Goal: Information Seeking & Learning: Learn about a topic

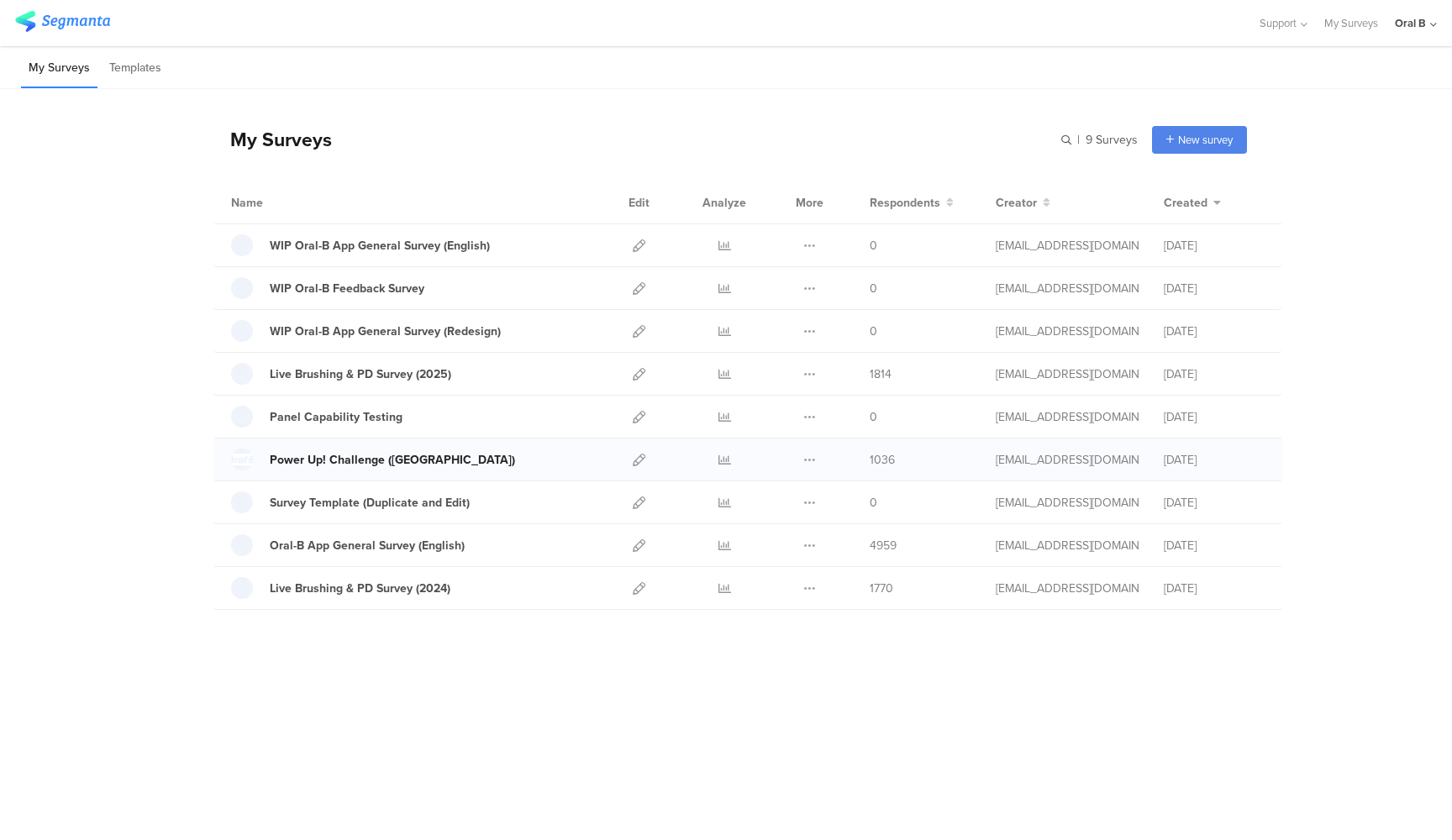
click at [379, 458] on div "Power Up! Challenge (US)" at bounding box center [393, 460] width 246 height 18
click at [724, 458] on icon at bounding box center [724, 460] width 13 height 13
click at [731, 287] on div at bounding box center [724, 289] width 51 height 42
click at [728, 287] on icon at bounding box center [724, 288] width 13 height 13
click at [728, 545] on icon at bounding box center [724, 545] width 13 height 13
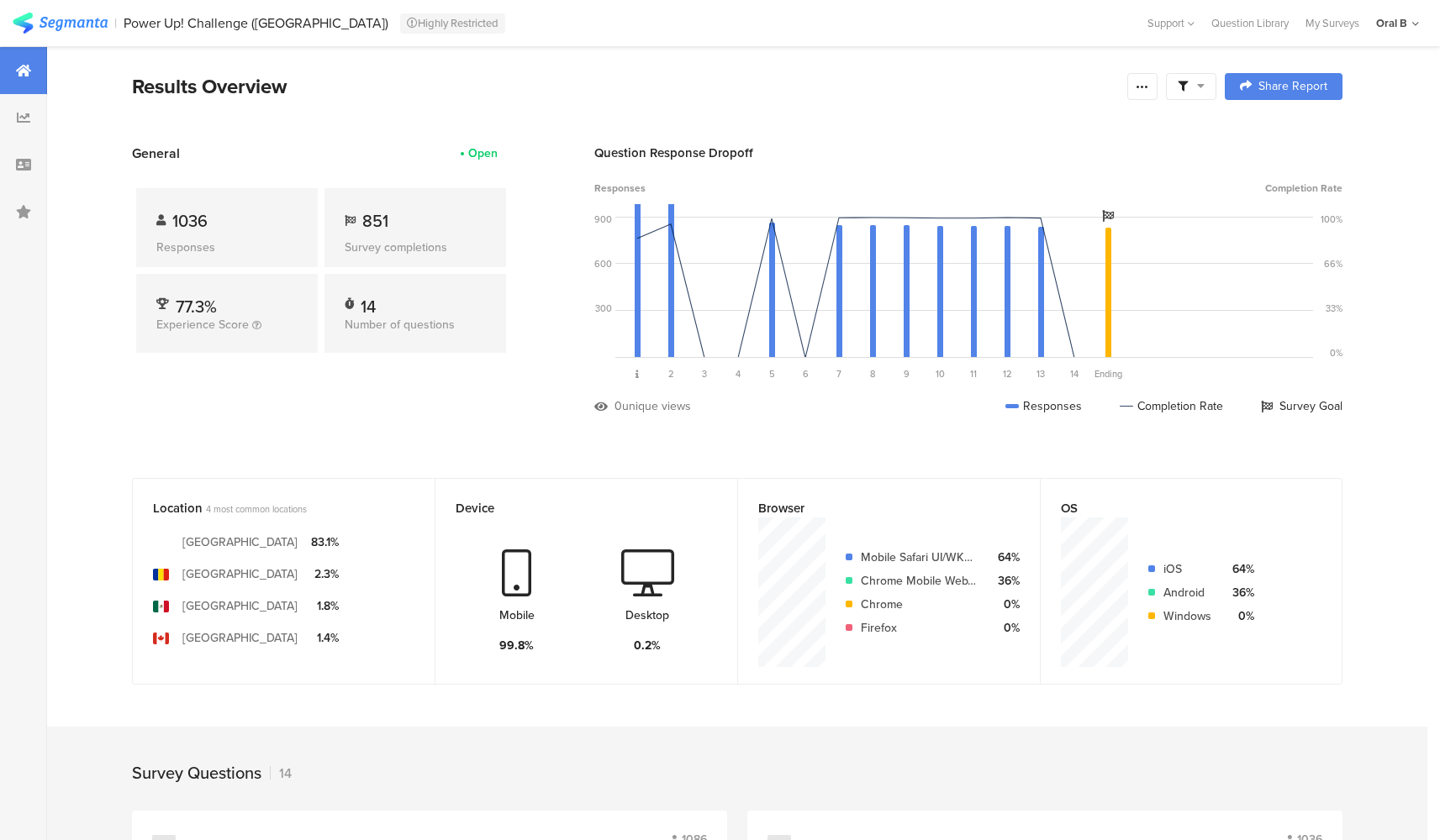
click at [1204, 84] on icon at bounding box center [1200, 86] width 8 height 12
click at [1149, 91] on icon at bounding box center [1143, 87] width 14 height 14
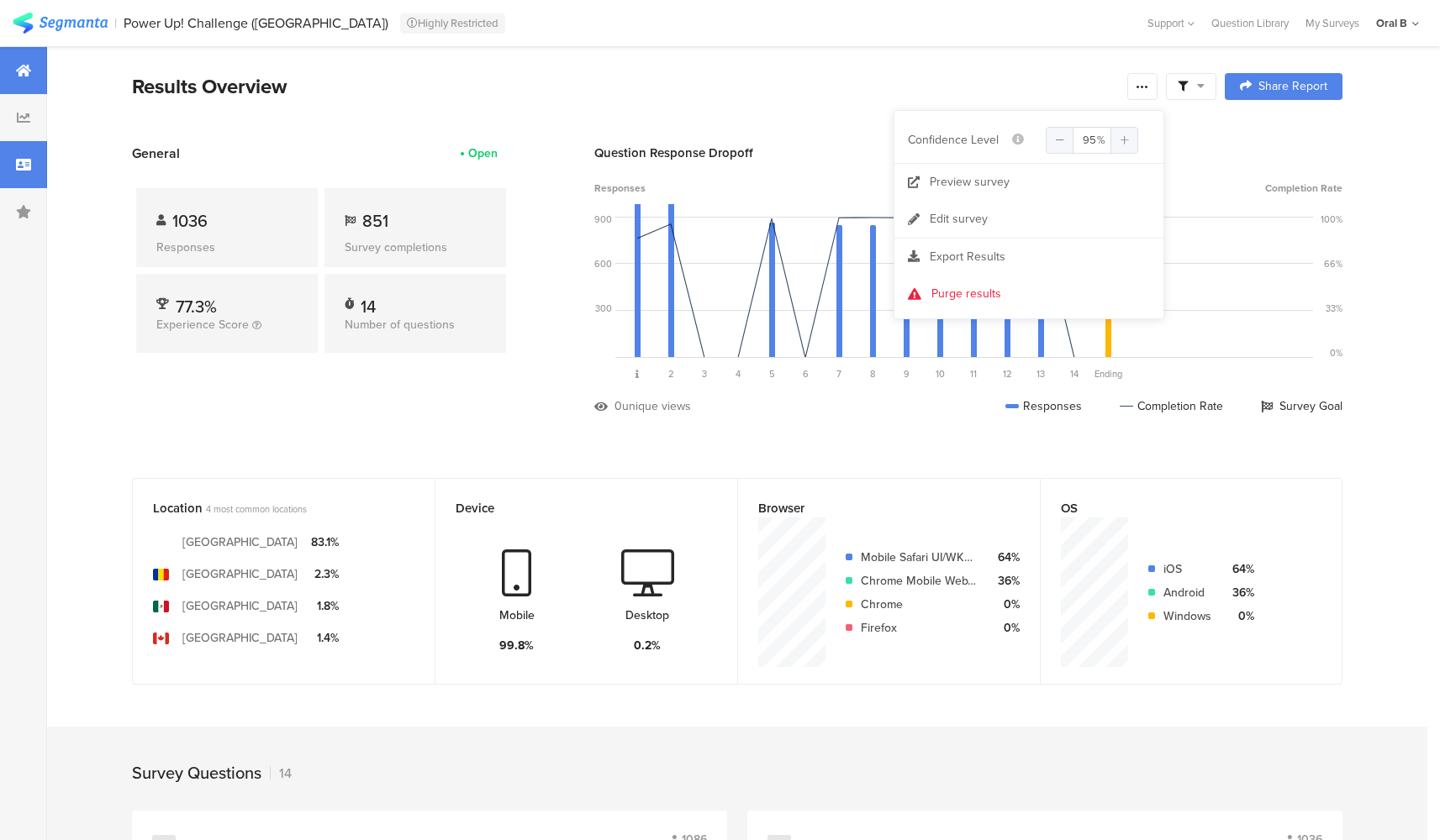
click at [24, 154] on div at bounding box center [24, 165] width 47 height 47
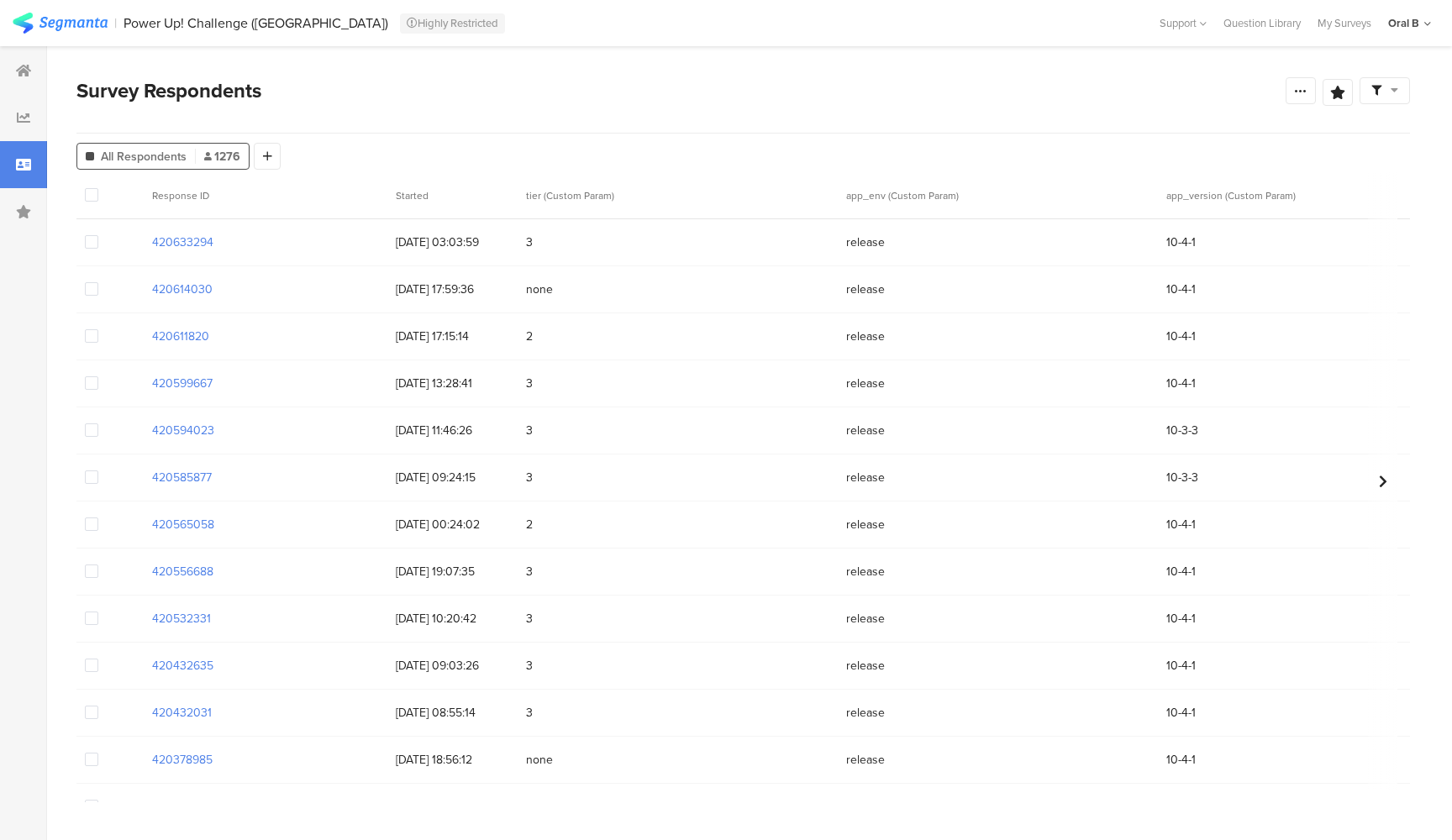
click at [100, 245] on div at bounding box center [111, 242] width 68 height 46
click at [94, 241] on span at bounding box center [92, 242] width 14 height 14
click at [98, 236] on input "checkbox" at bounding box center [98, 236] width 0 height 0
click at [94, 241] on span at bounding box center [92, 242] width 14 height 14
click at [98, 236] on input "checkbox" at bounding box center [98, 236] width 0 height 0
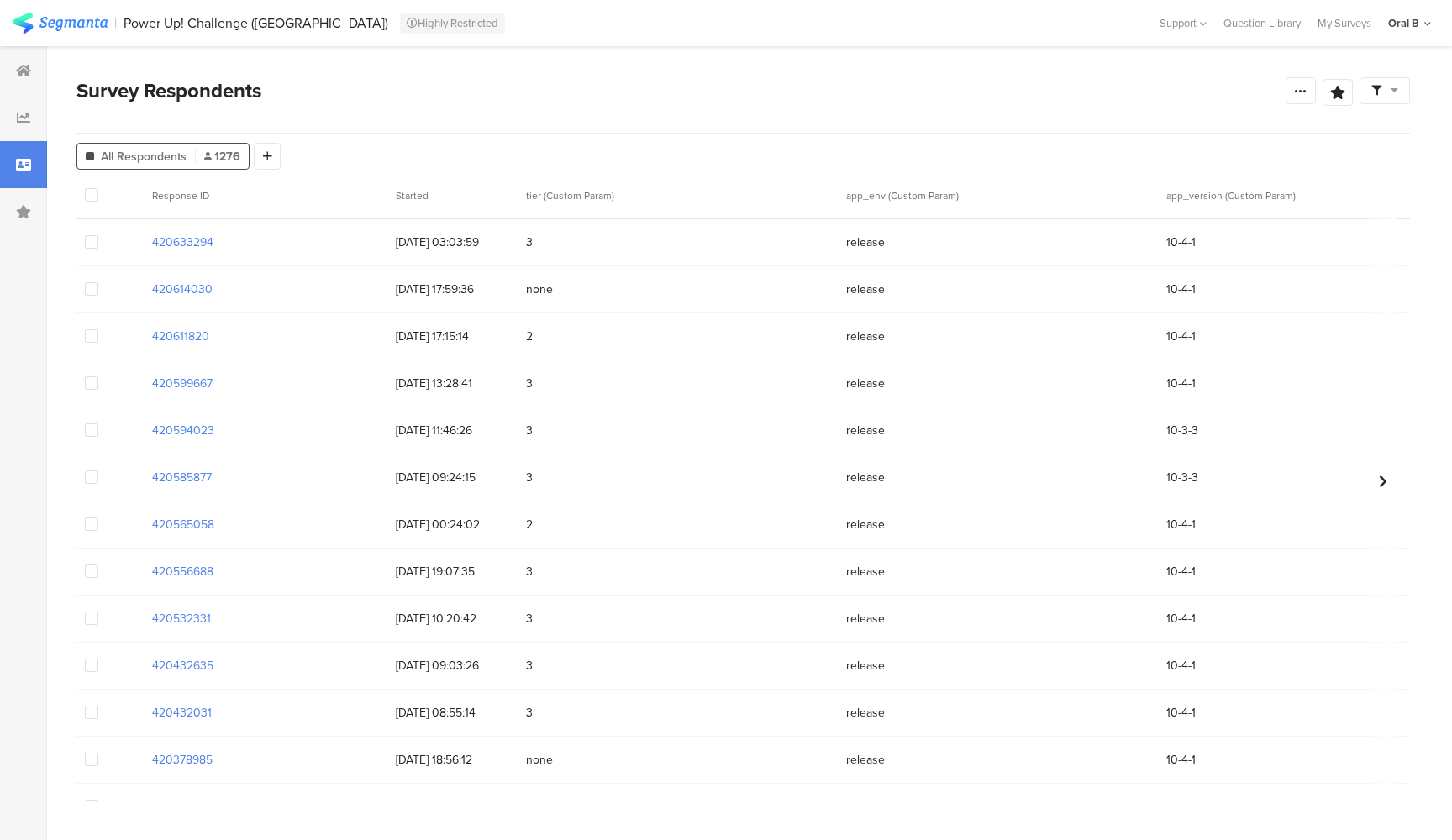
click at [92, 196] on span at bounding box center [92, 195] width 14 height 14
click at [98, 188] on input "checkbox" at bounding box center [98, 188] width 0 height 0
click at [91, 195] on span at bounding box center [92, 196] width 14 height 14
click at [98, 189] on input "checkbox" at bounding box center [98, 189] width 0 height 0
click at [91, 195] on span at bounding box center [92, 196] width 14 height 14
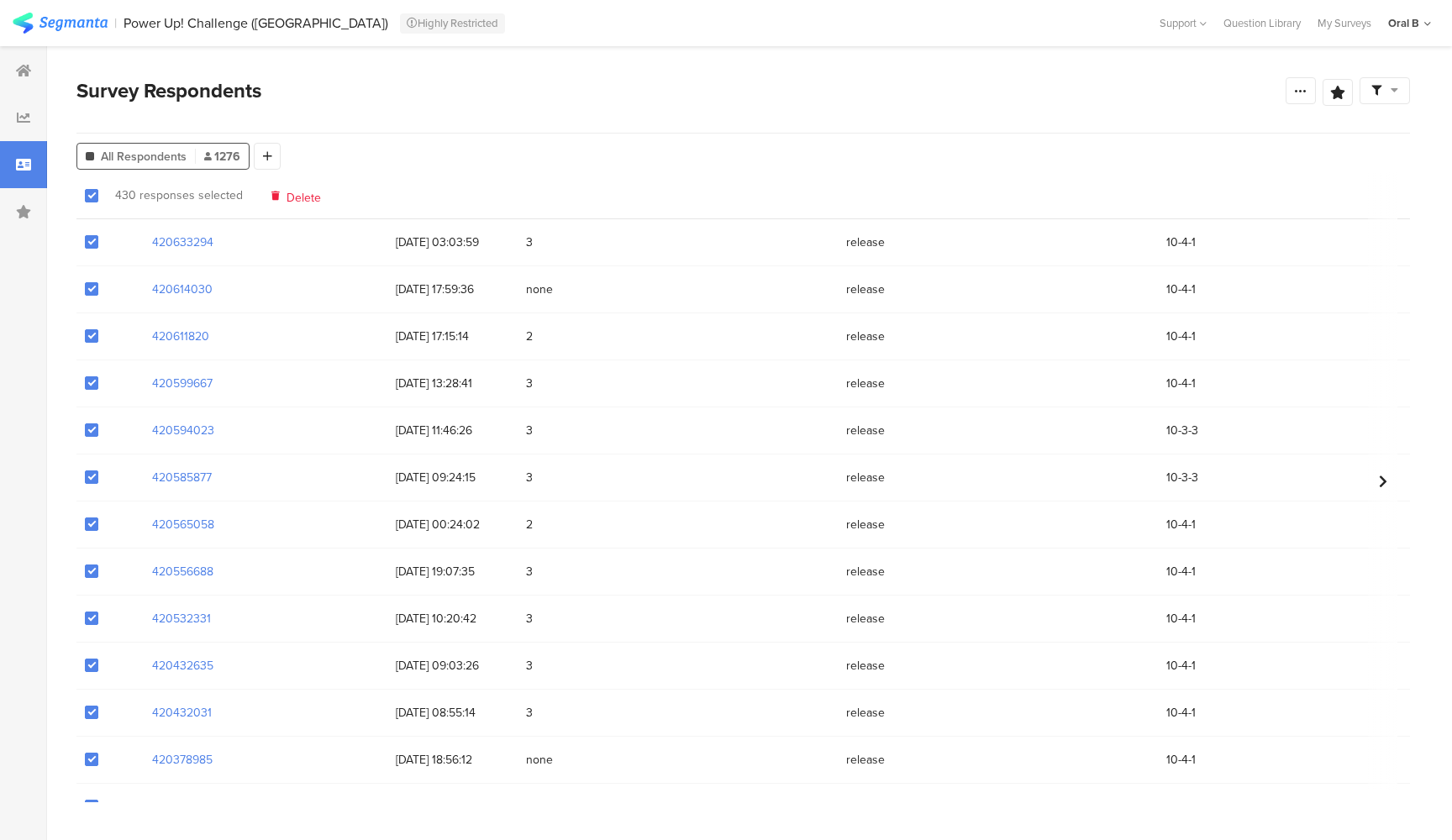
click at [98, 189] on input "checkbox" at bounding box center [98, 189] width 0 height 0
click at [86, 194] on span at bounding box center [92, 195] width 14 height 14
click at [98, 188] on input "checkbox" at bounding box center [98, 188] width 0 height 0
click at [88, 198] on span at bounding box center [92, 196] width 14 height 14
click at [98, 189] on input "checkbox" at bounding box center [98, 189] width 0 height 0
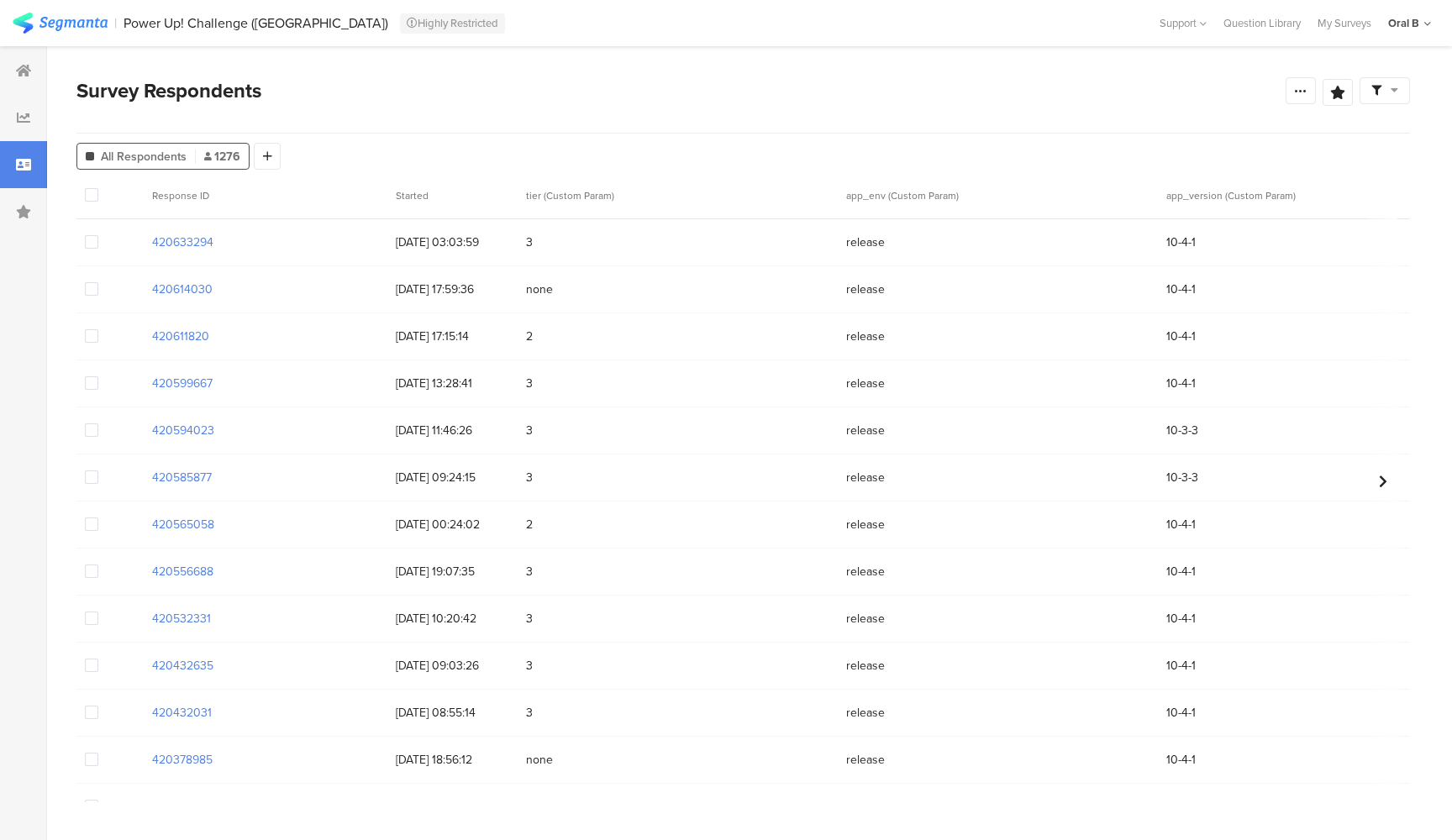
click at [88, 198] on span at bounding box center [92, 195] width 14 height 14
click at [98, 188] on input "checkbox" at bounding box center [98, 188] width 0 height 0
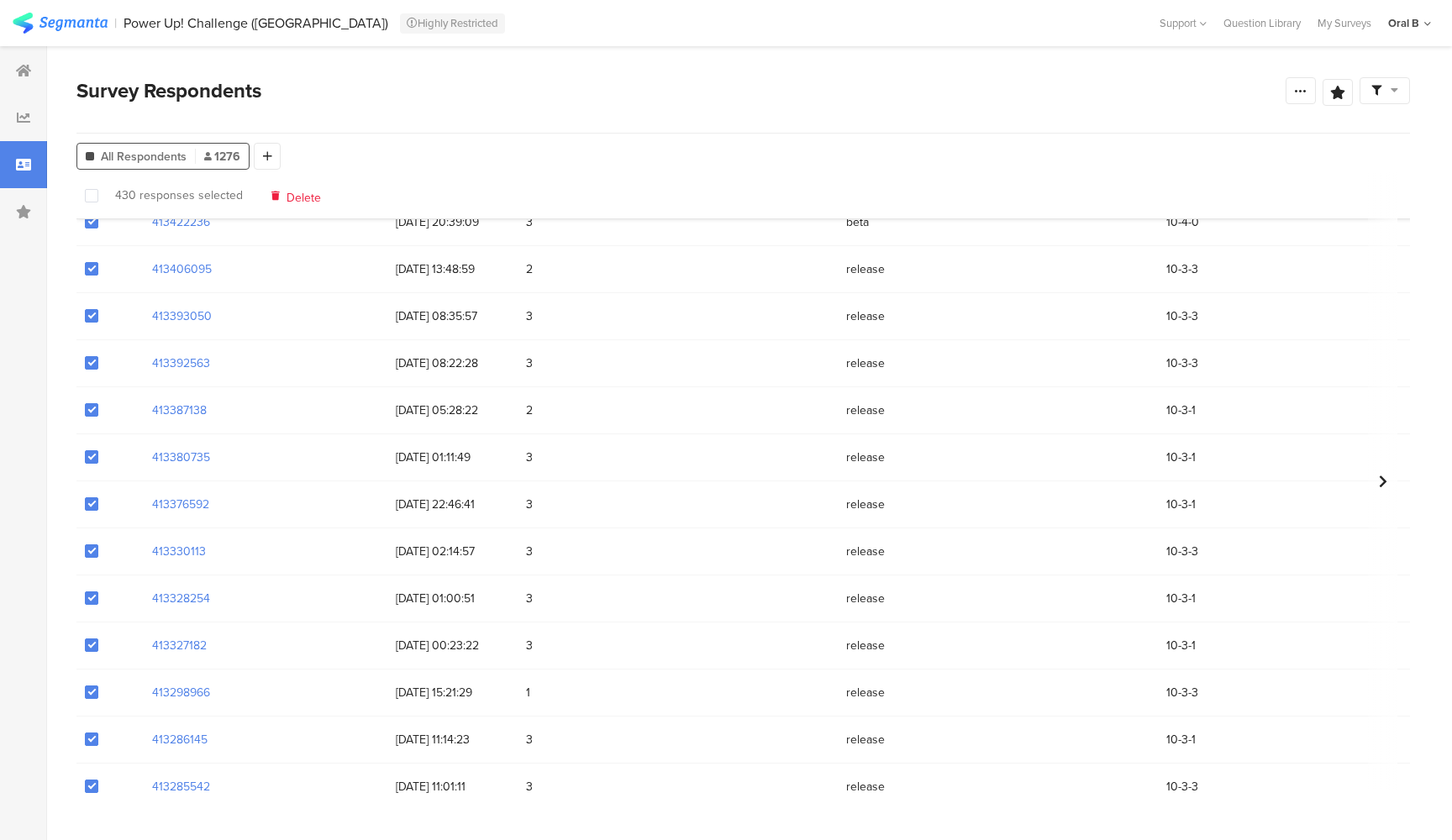
scroll to position [6723, 0]
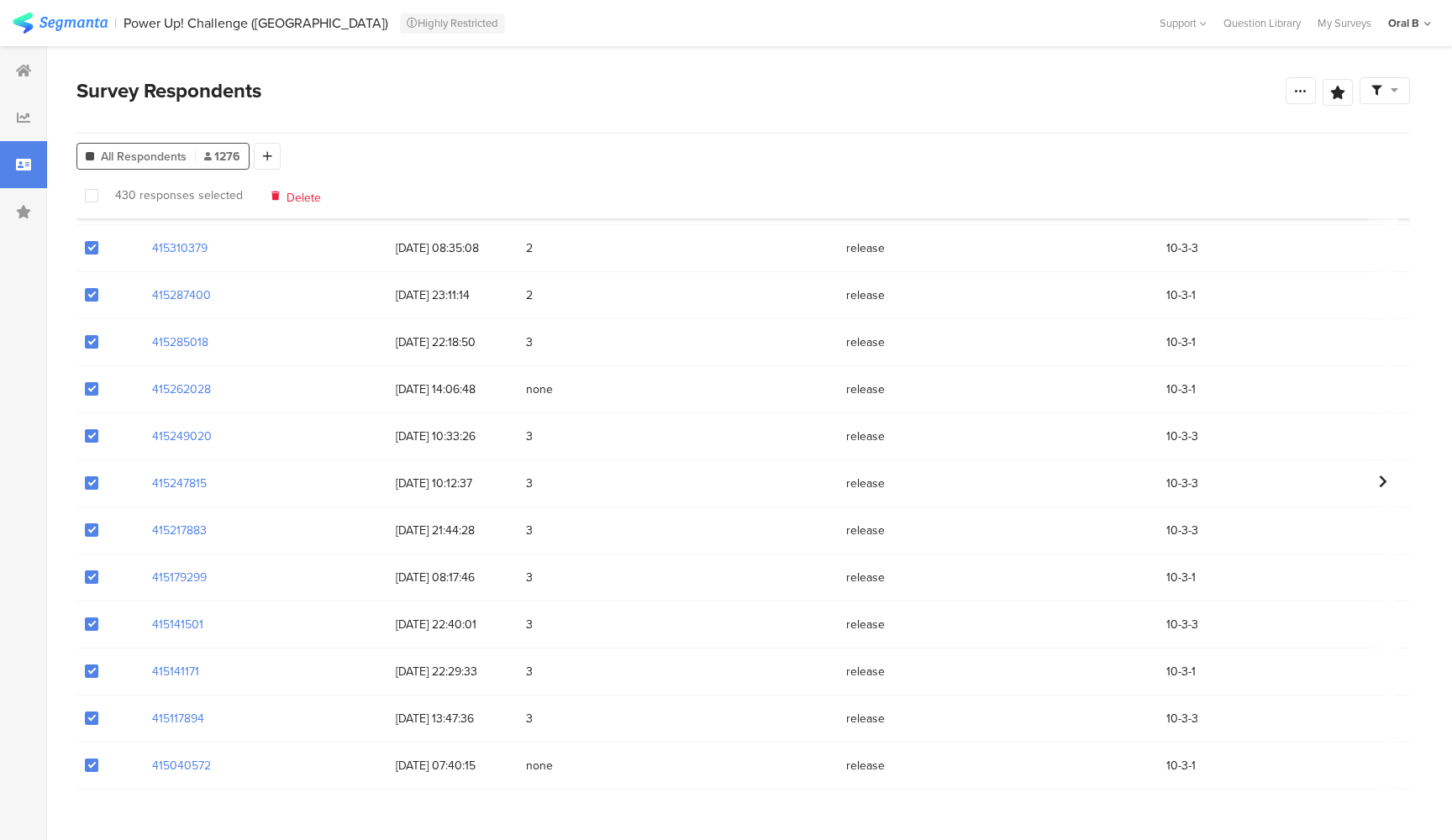
click at [91, 195] on span at bounding box center [92, 196] width 14 height 14
click at [98, 189] on input "checkbox" at bounding box center [98, 189] width 0 height 0
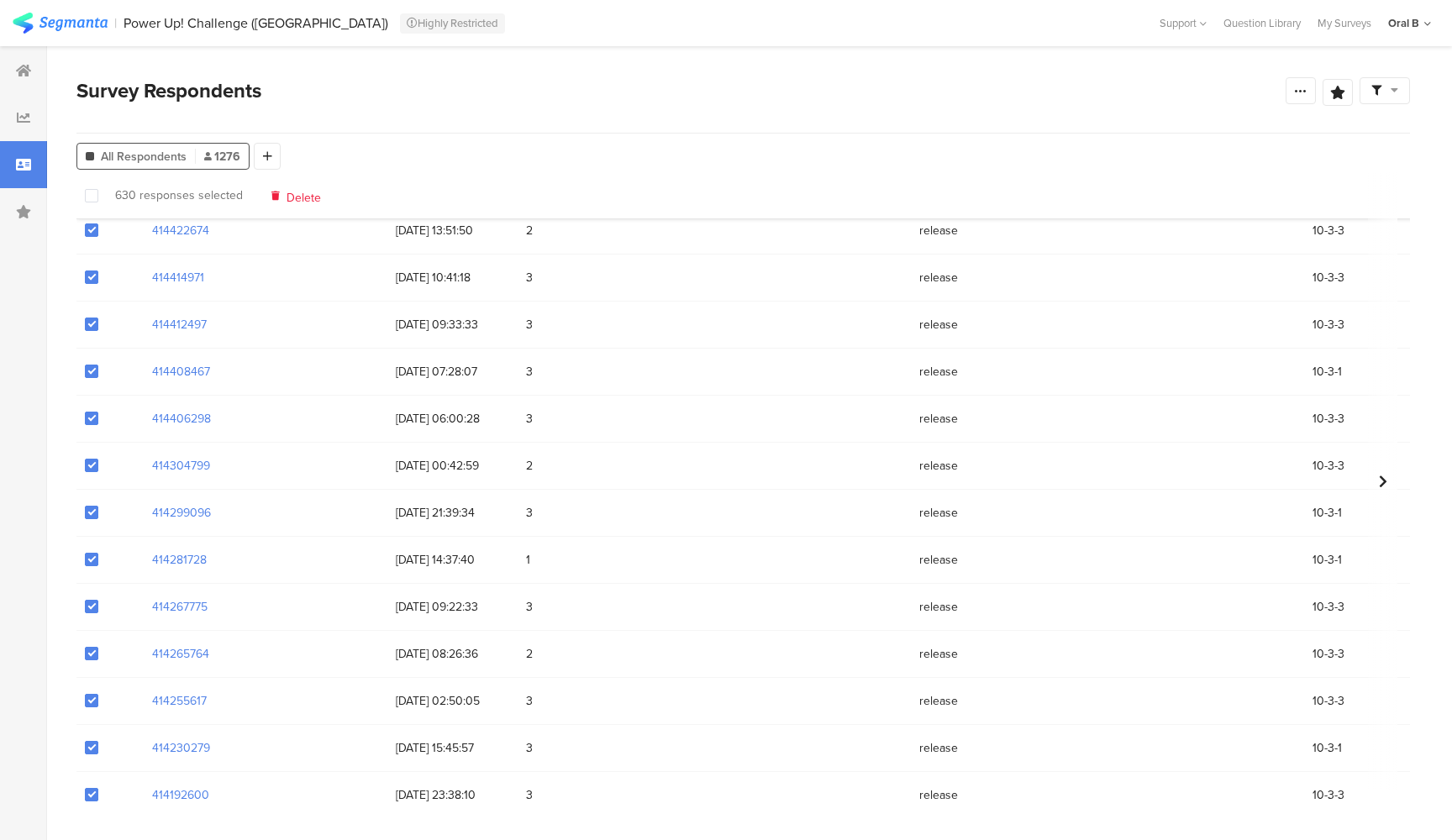
scroll to position [5466, 0]
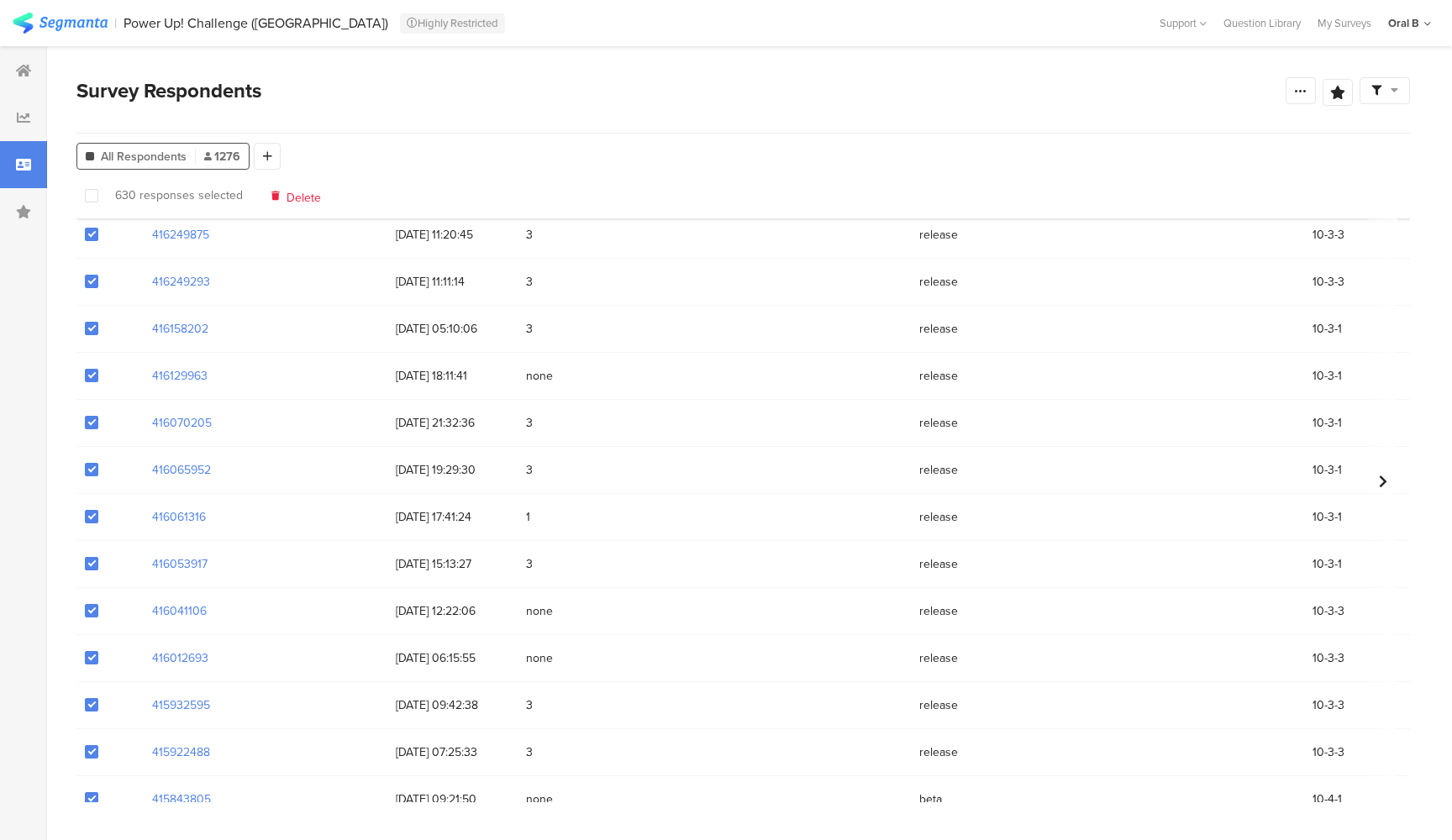
click at [87, 196] on span at bounding box center [92, 196] width 14 height 14
click at [98, 189] on input "checkbox" at bounding box center [98, 189] width 0 height 0
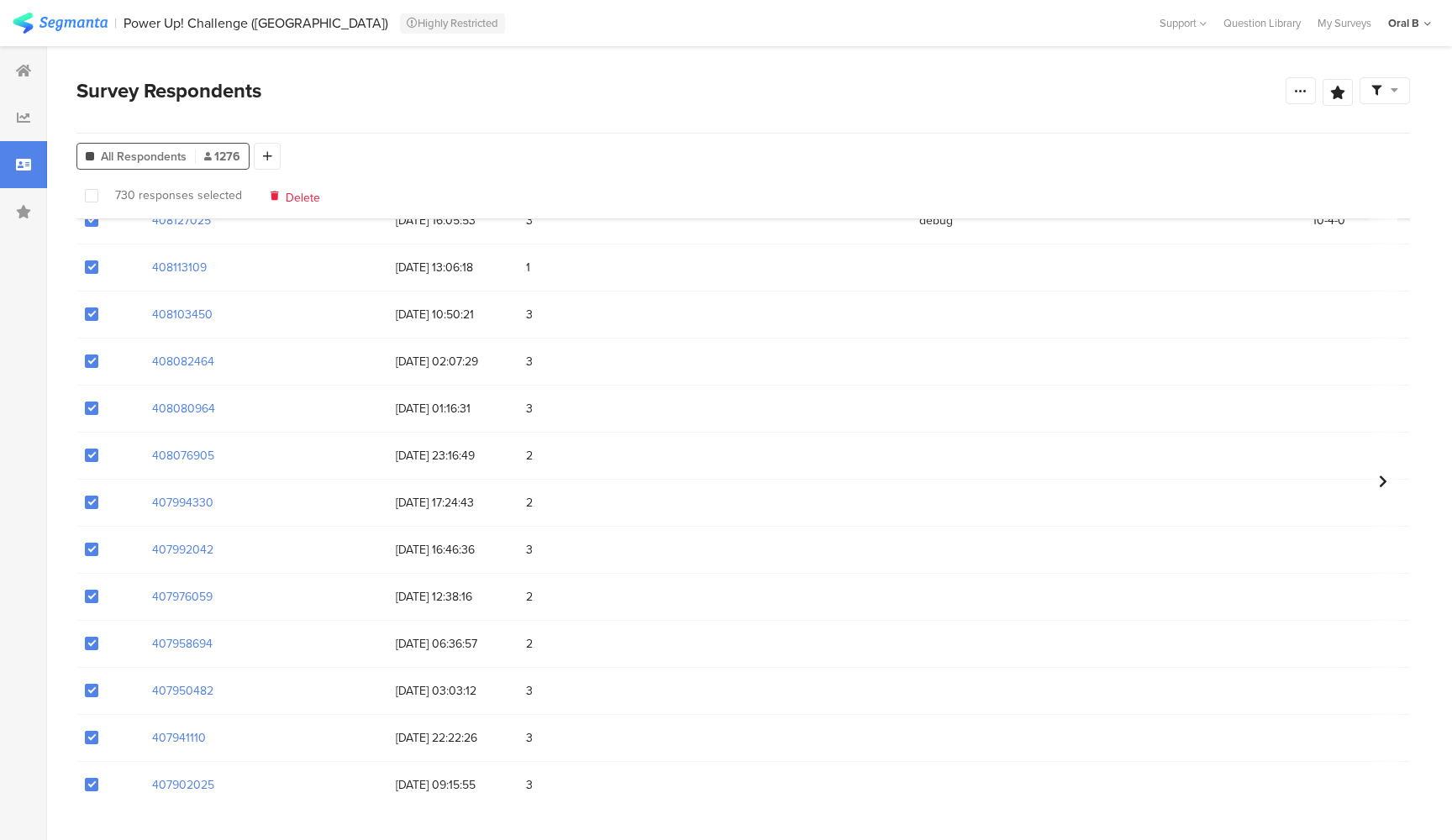
scroll to position [17151, 0]
click at [88, 198] on span at bounding box center [92, 196] width 14 height 14
click at [98, 189] on input "checkbox" at bounding box center [98, 189] width 0 height 0
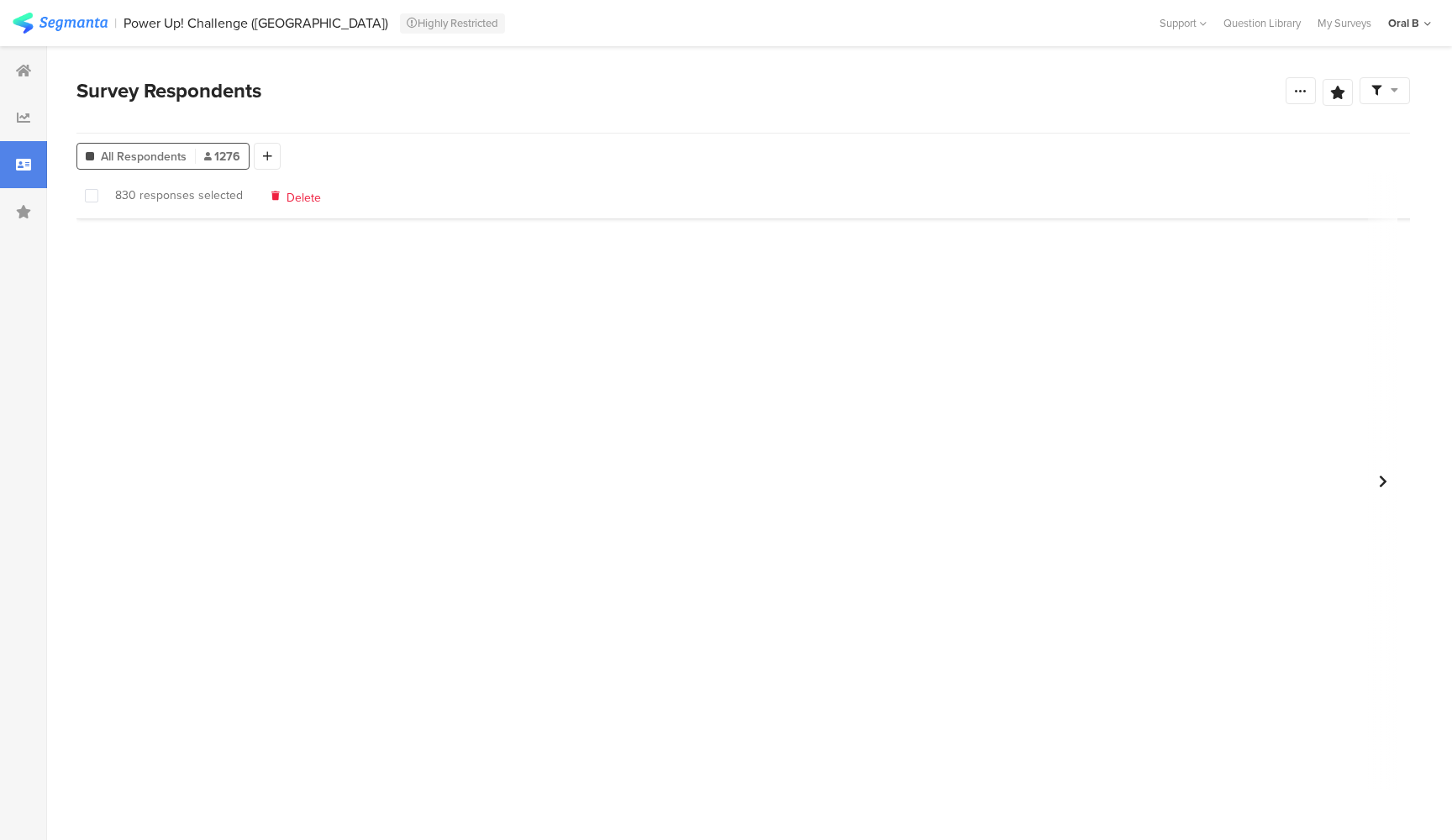
scroll to position [42022, 0]
click at [91, 198] on span at bounding box center [92, 196] width 14 height 14
click at [98, 189] on input "checkbox" at bounding box center [98, 189] width 0 height 0
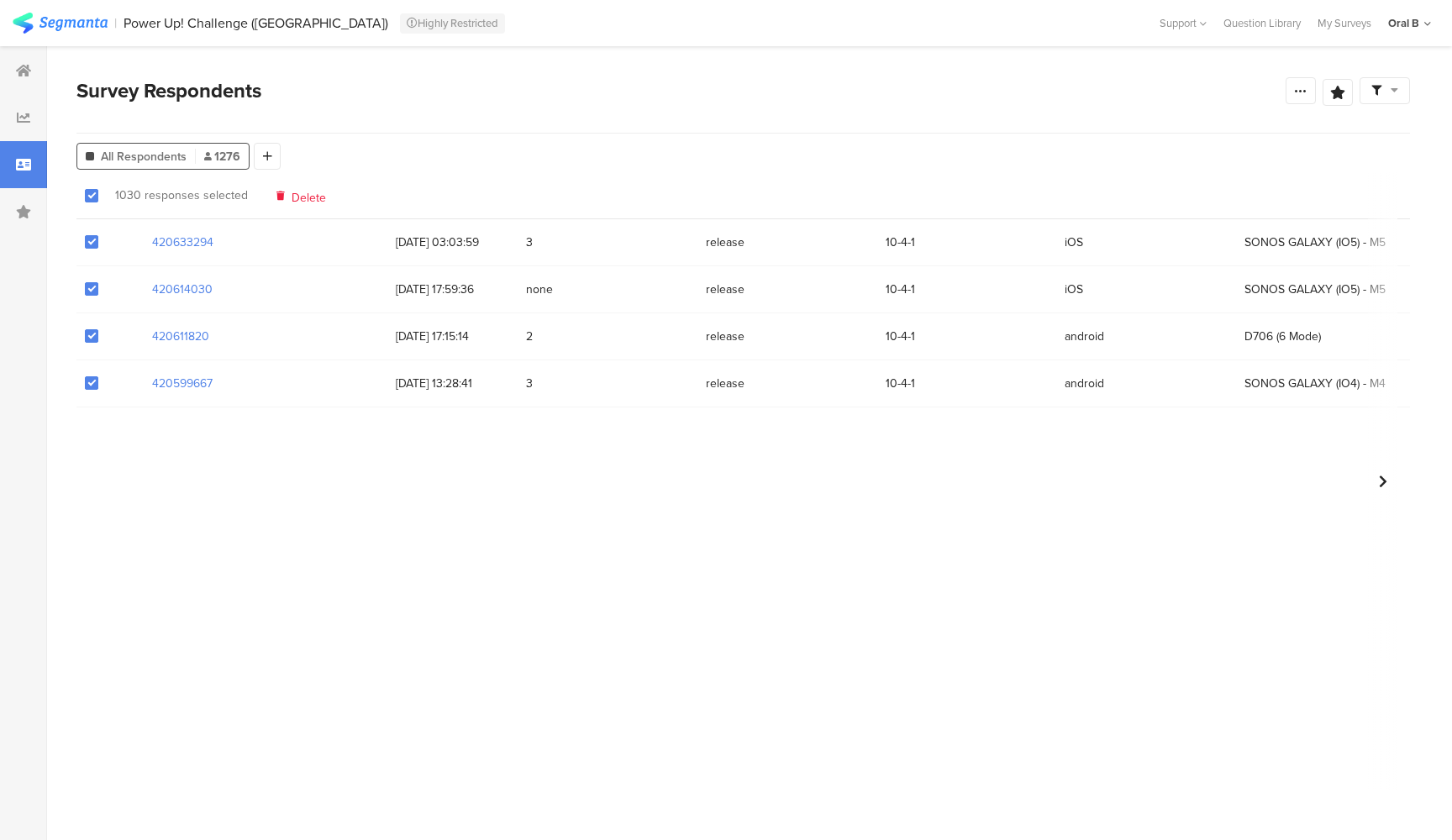
scroll to position [0, 0]
click at [505, 89] on div "Survey Respondents" at bounding box center [681, 91] width 1209 height 30
click at [25, 65] on icon at bounding box center [24, 71] width 15 height 14
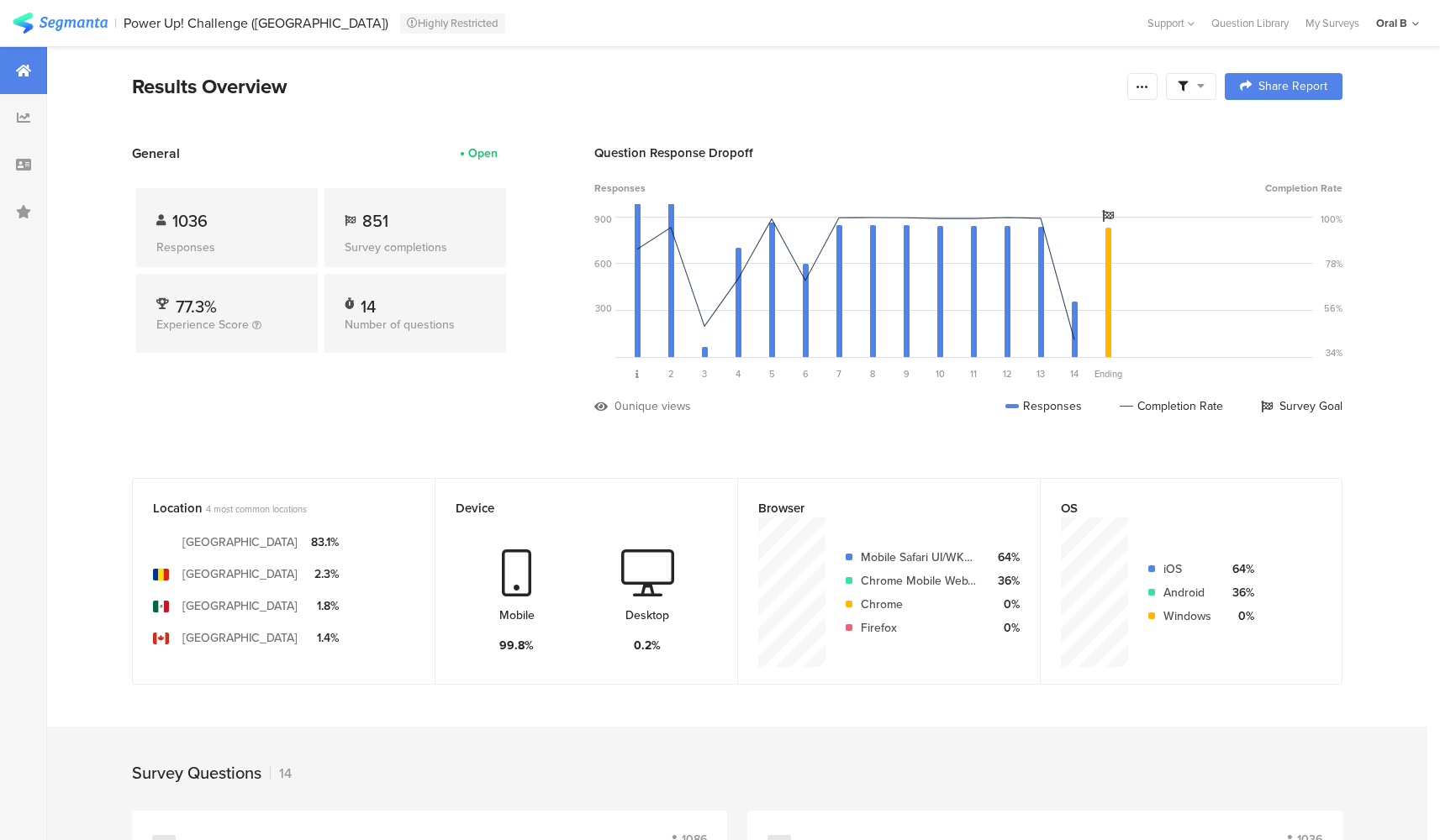
click at [236, 217] on div "1036" at bounding box center [226, 221] width 141 height 25
click at [20, 167] on icon at bounding box center [24, 165] width 15 height 14
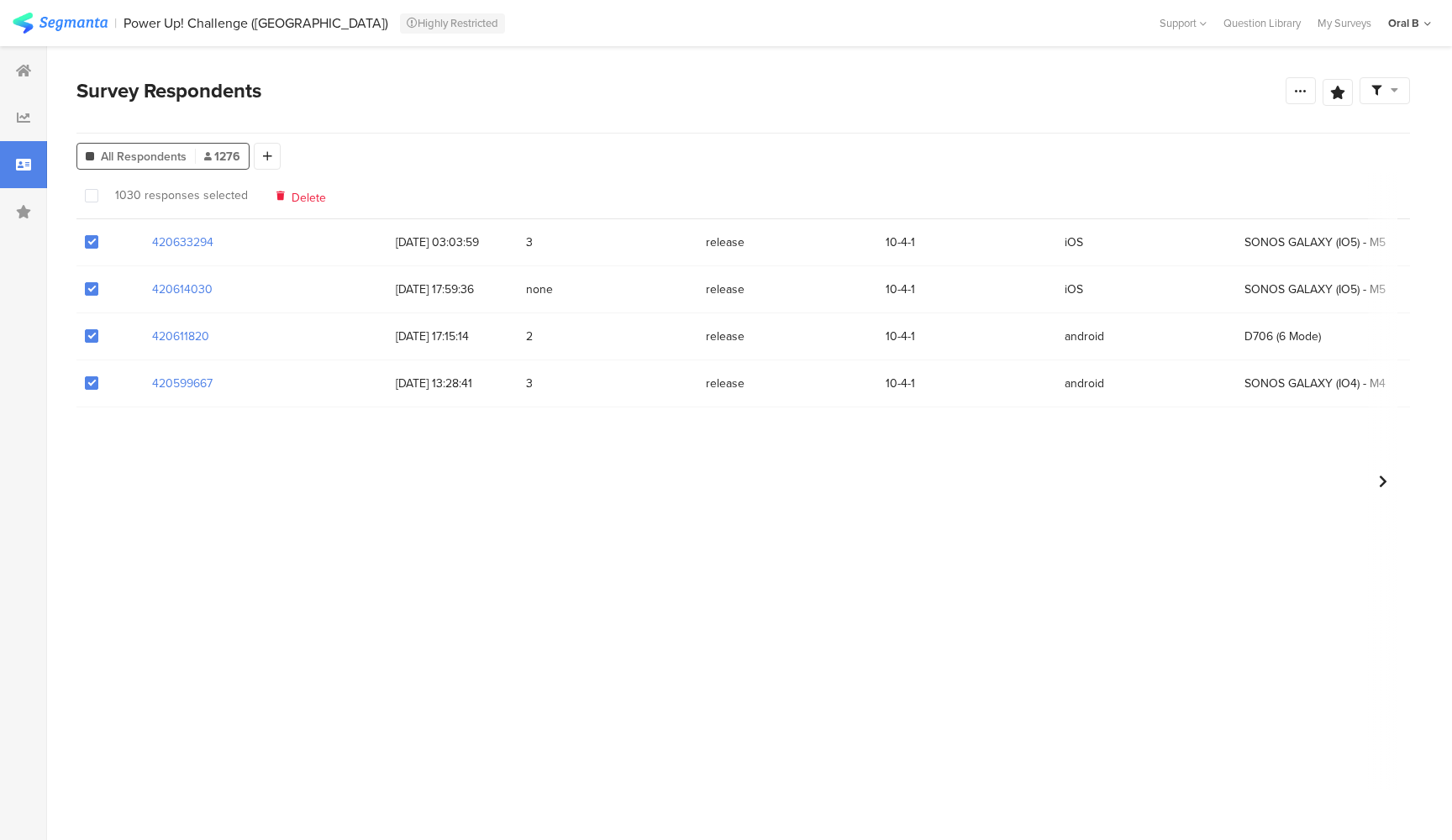
click at [93, 194] on span at bounding box center [92, 196] width 14 height 14
click at [98, 189] on input "checkbox" at bounding box center [98, 189] width 0 height 0
click at [93, 194] on span at bounding box center [92, 196] width 14 height 14
click at [98, 189] on input "checkbox" at bounding box center [98, 189] width 0 height 0
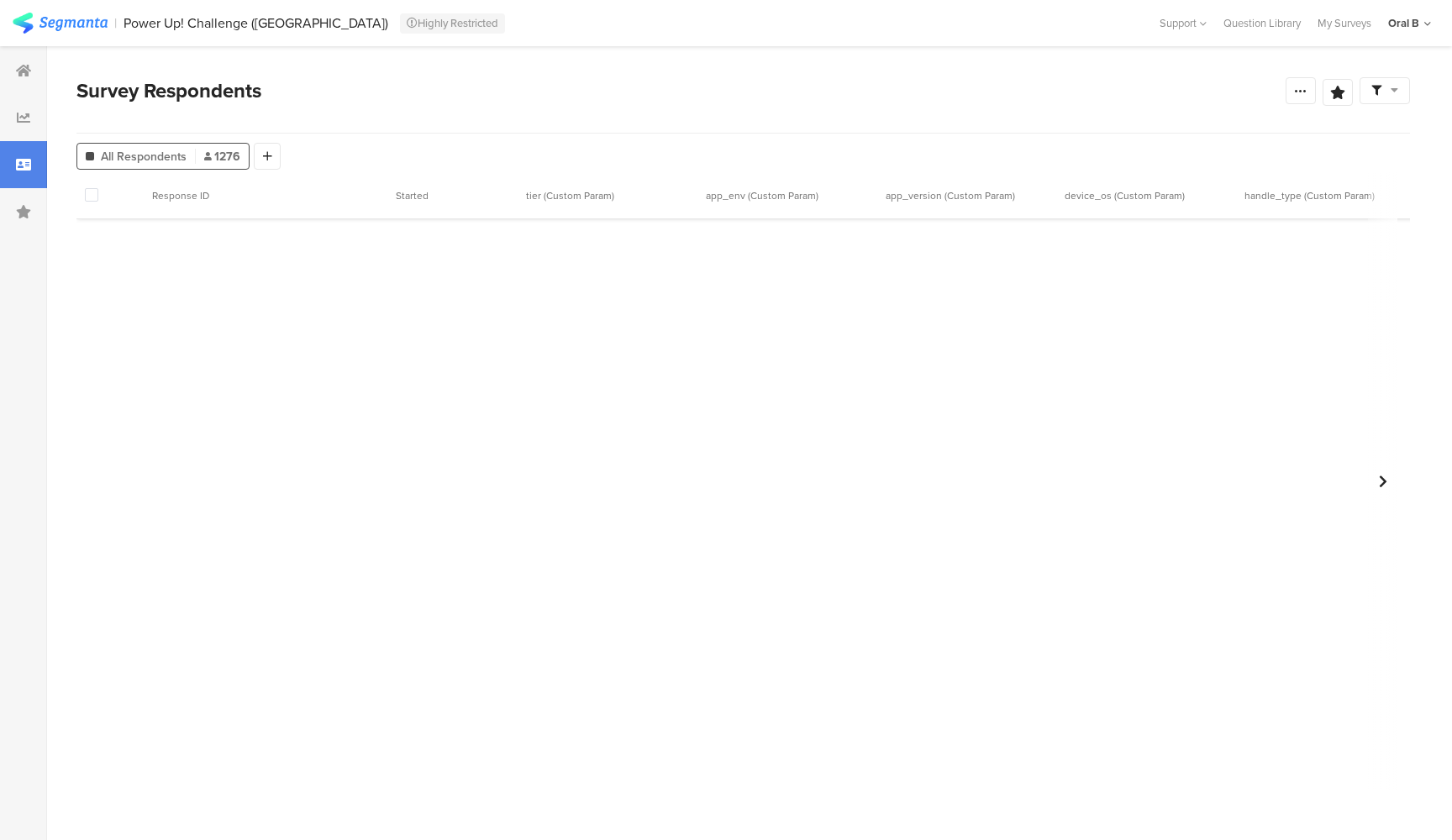
scroll to position [1484, 0]
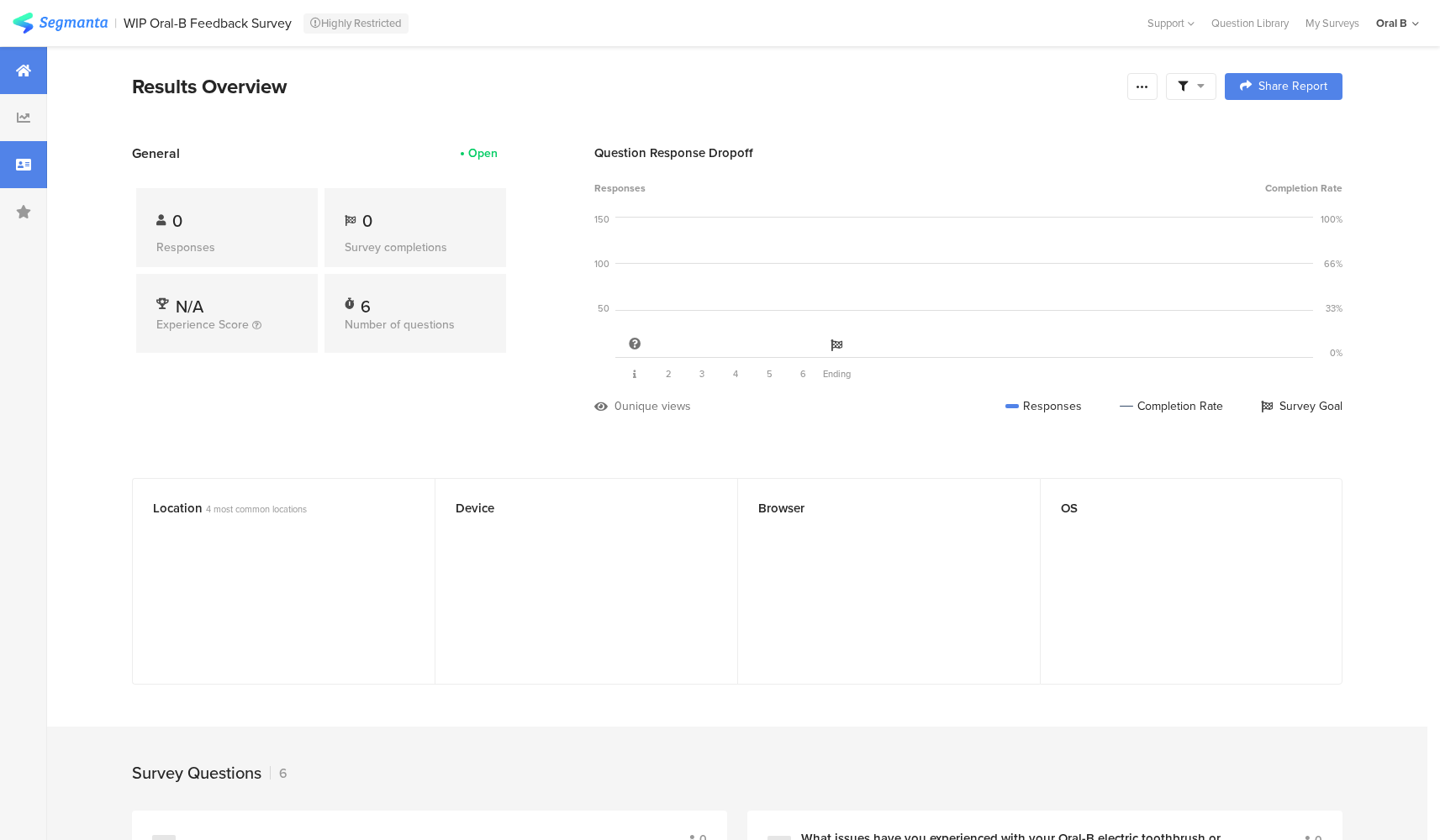
click at [17, 154] on div at bounding box center [24, 165] width 47 height 47
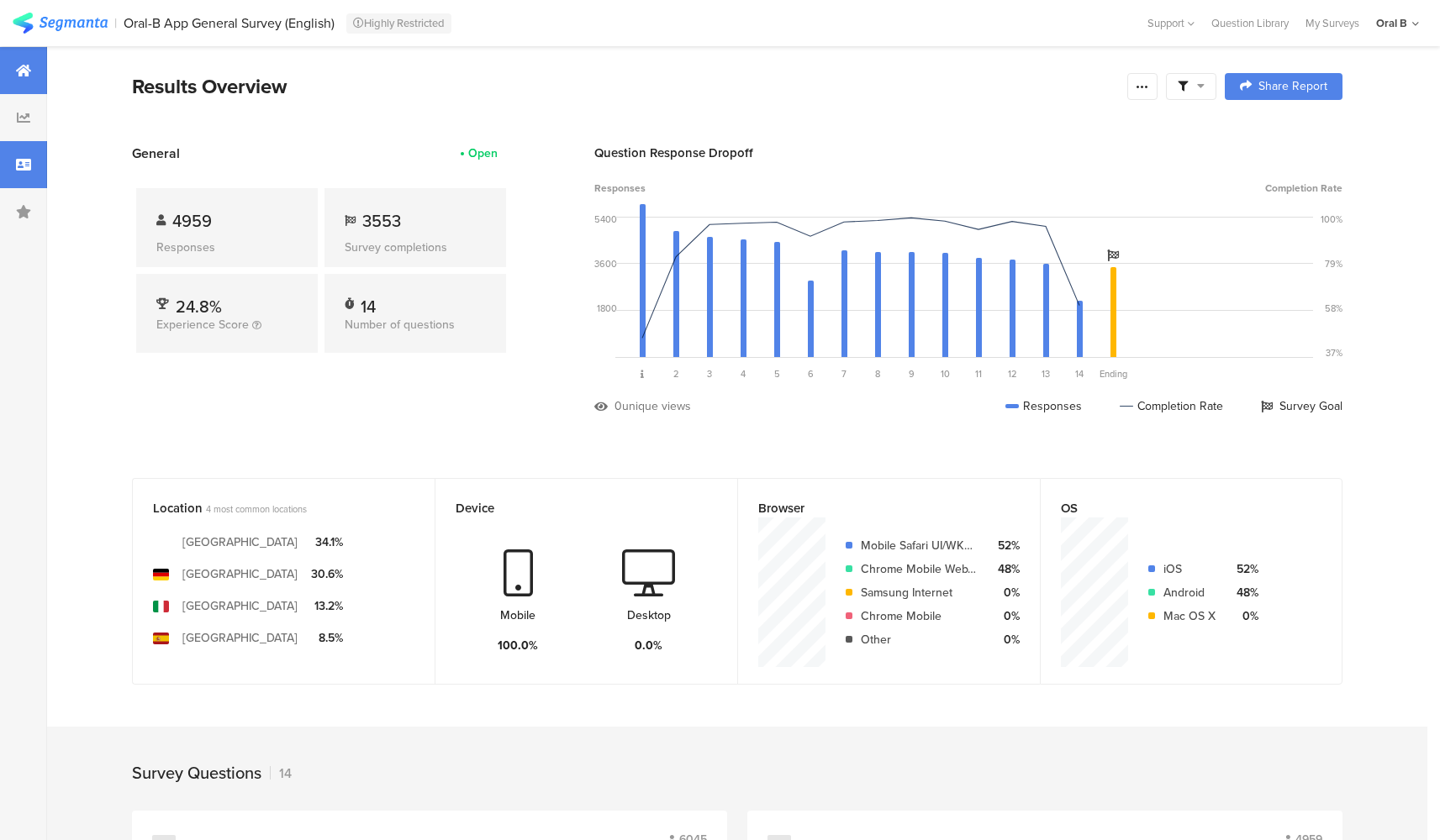
click at [23, 165] on icon at bounding box center [24, 165] width 15 height 14
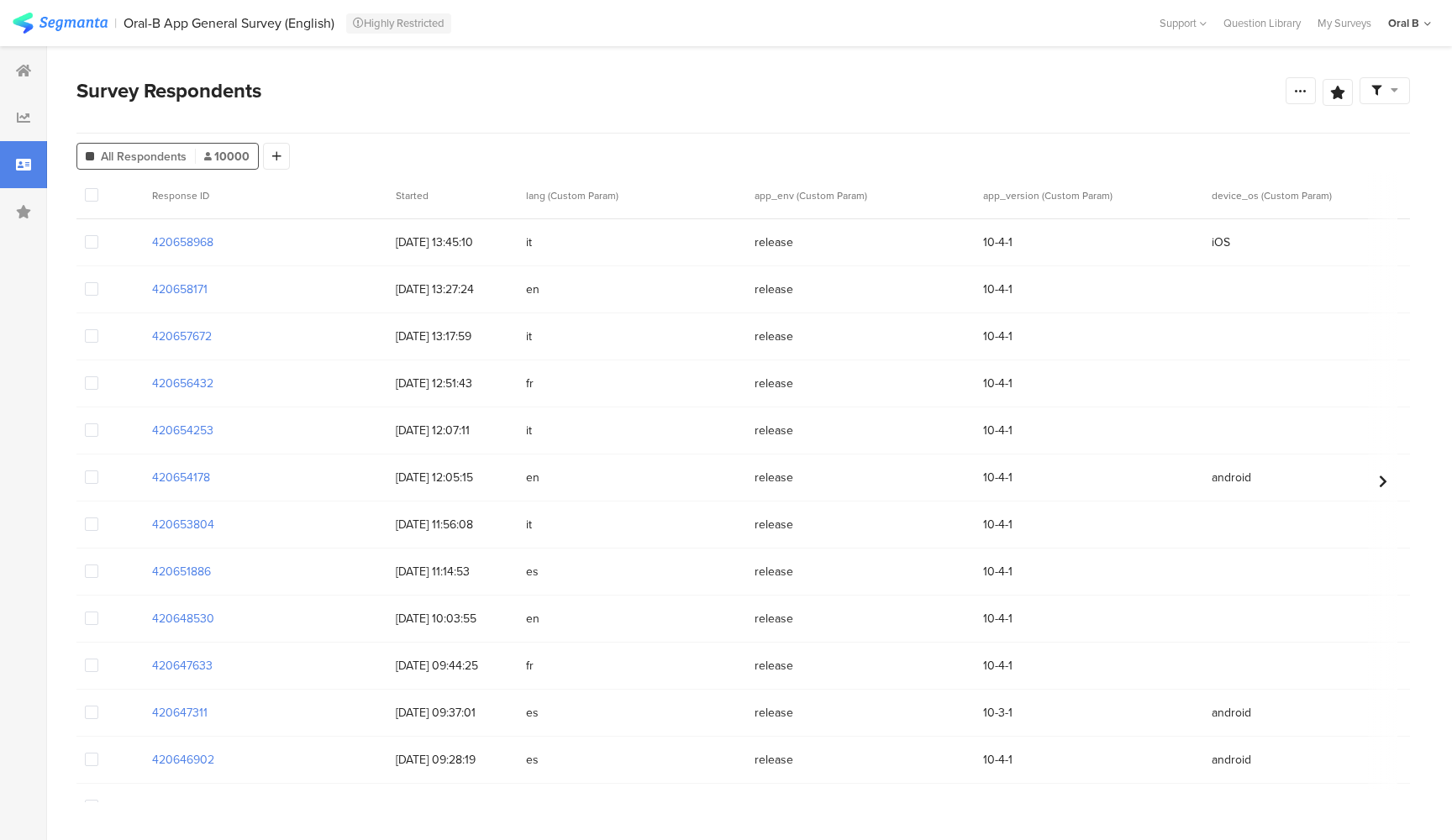
click at [110, 152] on span "All Respondents" at bounding box center [144, 156] width 86 height 18
click at [1187, 123] on div "All Respondents" at bounding box center [1184, 127] width 86 height 18
click at [1352, 122] on span at bounding box center [1346, 127] width 14 height 32
click at [1347, 124] on span at bounding box center [1346, 127] width 14 height 32
click at [1168, 124] on div "All Respondents" at bounding box center [1184, 127] width 86 height 18
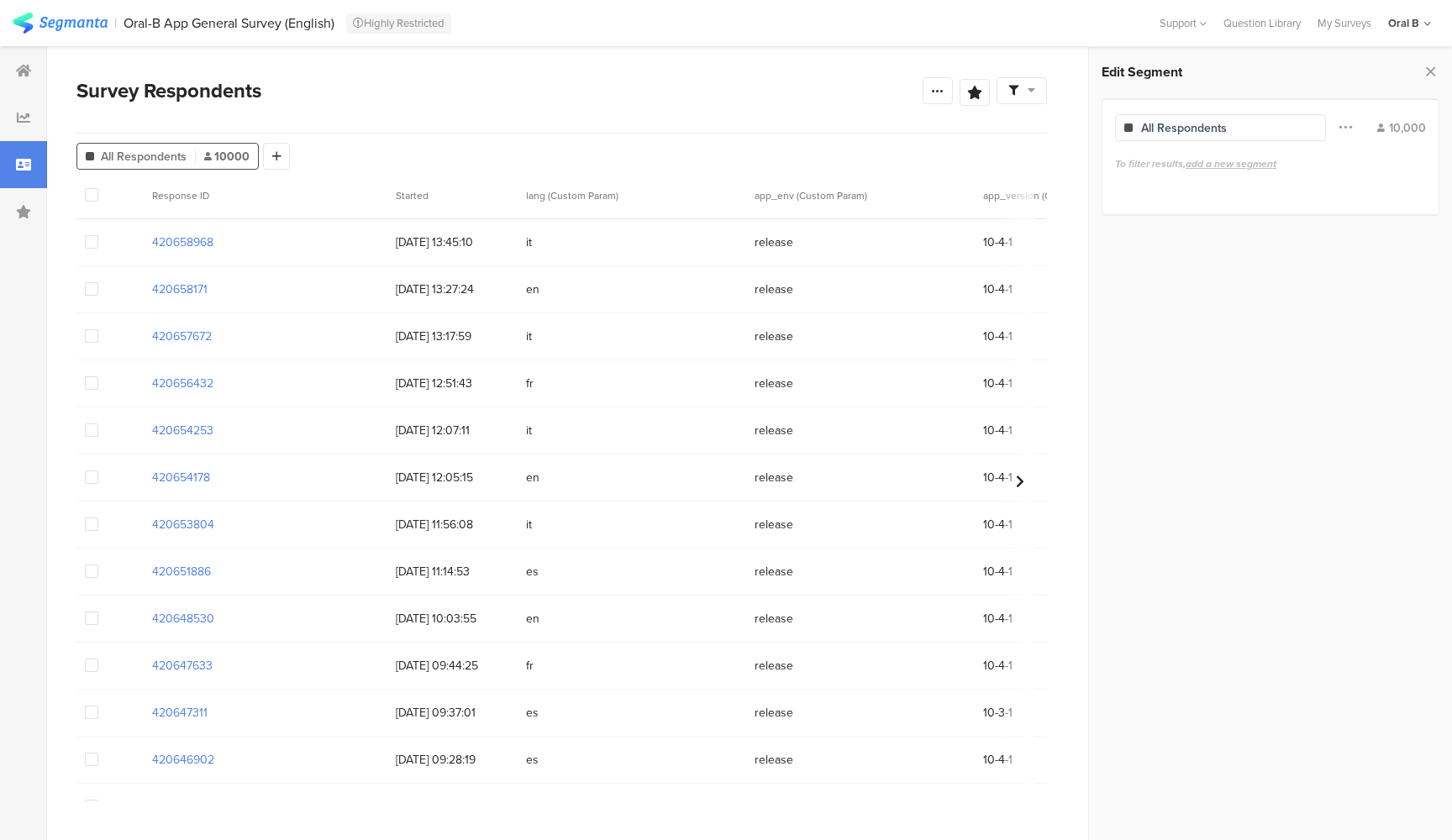
click at [1341, 123] on span at bounding box center [1346, 127] width 14 height 32
click at [1186, 122] on div "All Respondents" at bounding box center [1184, 127] width 86 height 18
click at [1438, 68] on icon at bounding box center [1430, 72] width 18 height 24
click at [212, 149] on span "10000" at bounding box center [227, 156] width 46 height 18
click at [269, 161] on div at bounding box center [277, 156] width 27 height 27
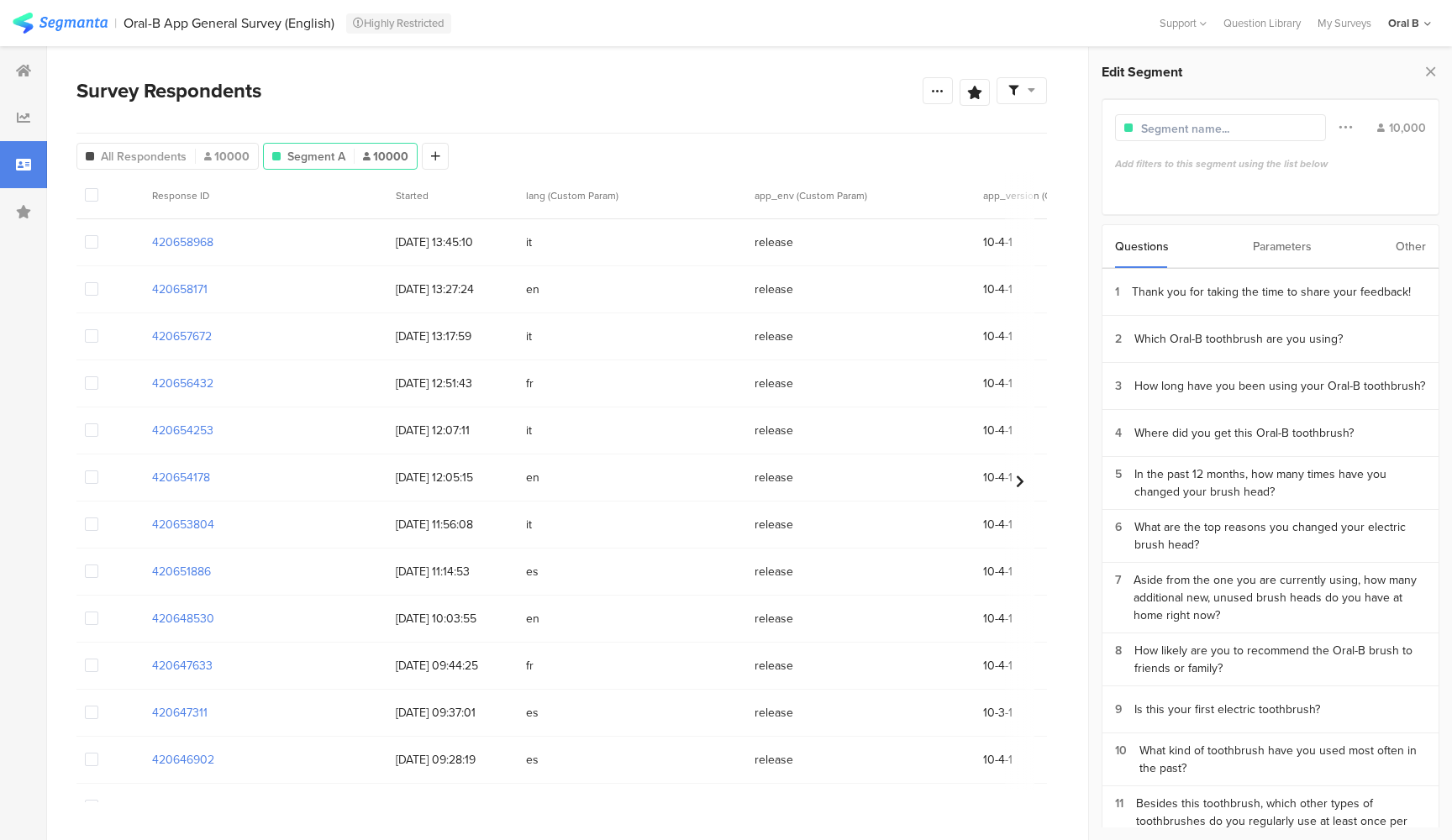
click at [1403, 252] on div "Other" at bounding box center [1411, 247] width 30 height 43
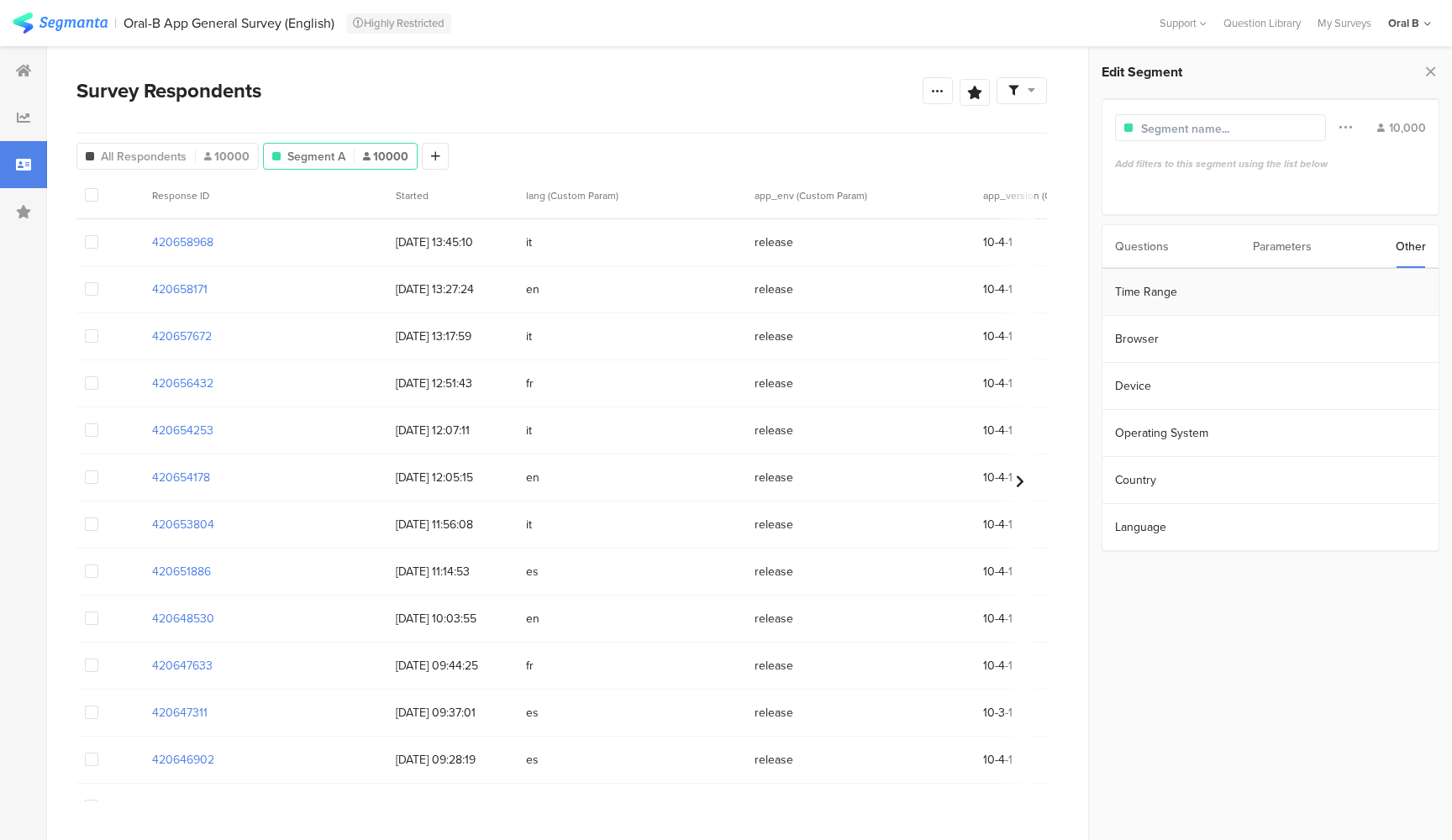
click at [1180, 285] on section "Time Range" at bounding box center [1270, 293] width 336 height 47
click at [1273, 292] on icon at bounding box center [1275, 290] width 21 height 27
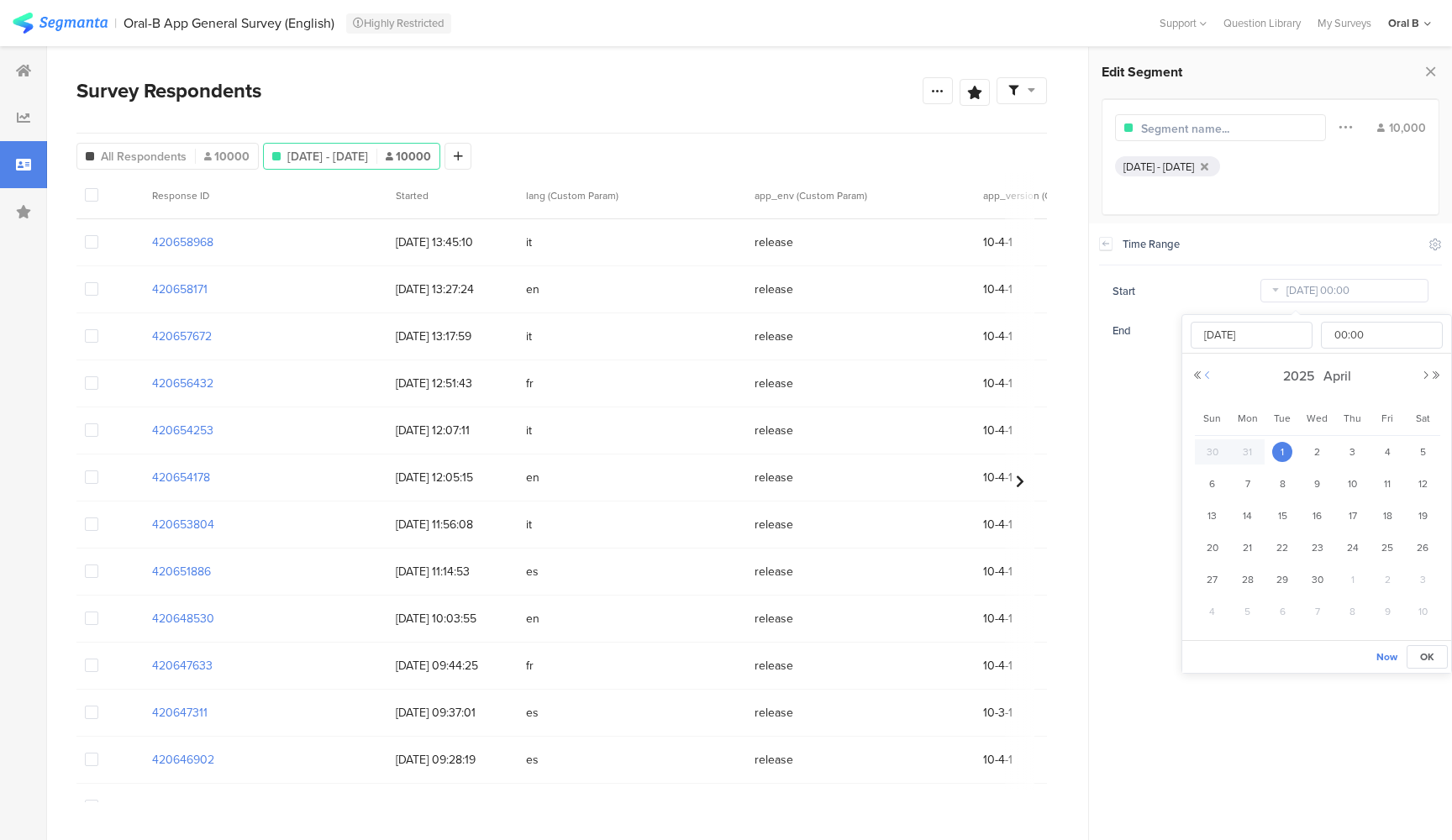
click at [1207, 371] on button "Previous Month" at bounding box center [1207, 376] width 10 height 10
click at [1205, 371] on button "Previous Month" at bounding box center [1207, 376] width 10 height 10
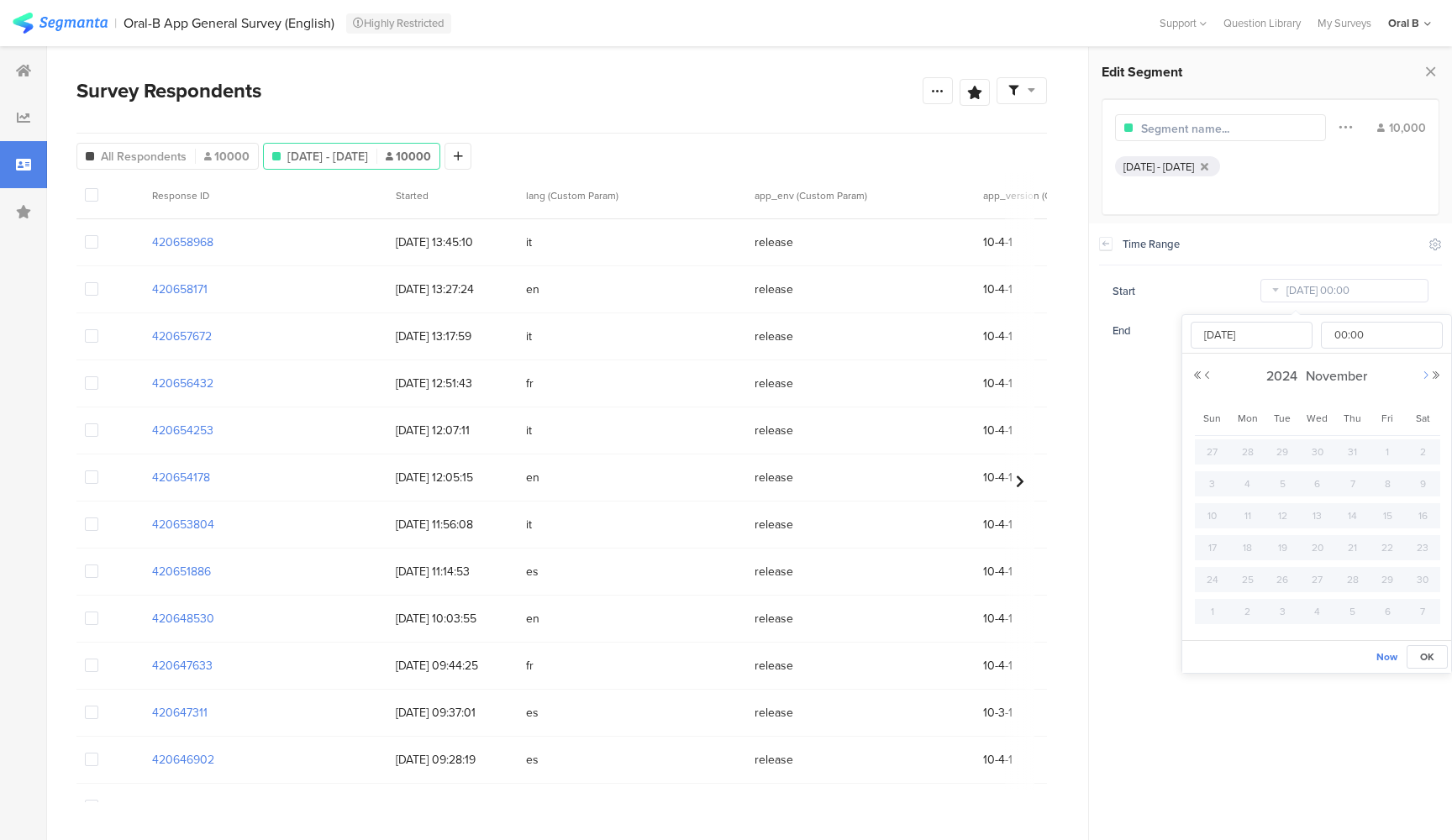
click at [1423, 374] on button "Next Month" at bounding box center [1426, 376] width 10 height 10
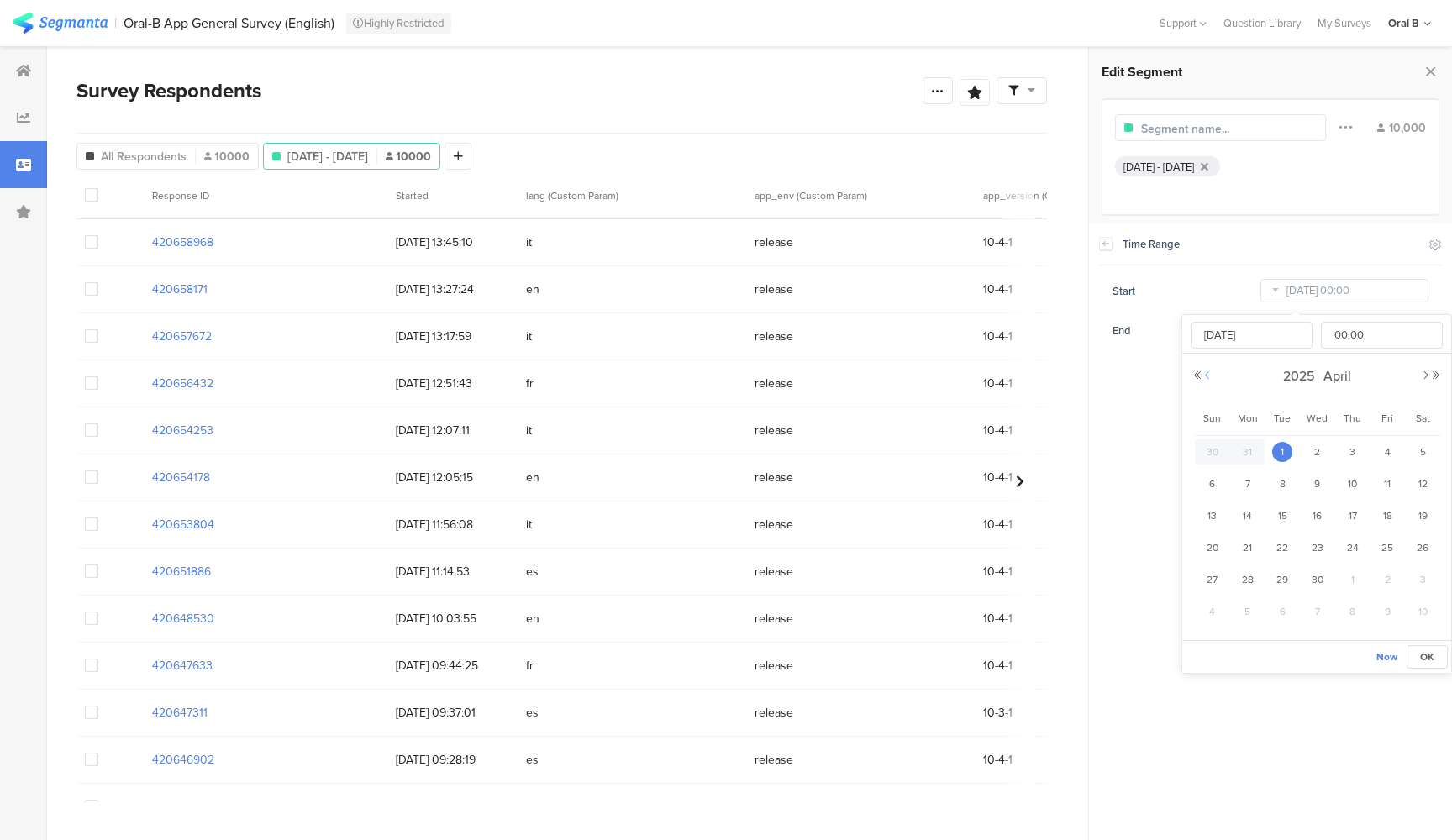
click at [1205, 377] on button "Previous Month" at bounding box center [1207, 376] width 10 height 10
click at [1285, 612] on span "1" at bounding box center [1282, 612] width 20 height 20
click at [1420, 653] on span "OK" at bounding box center [1427, 657] width 14 height 15
click at [1109, 241] on icon at bounding box center [1106, 244] width 12 height 14
click at [1427, 66] on icon at bounding box center [1430, 72] width 18 height 24
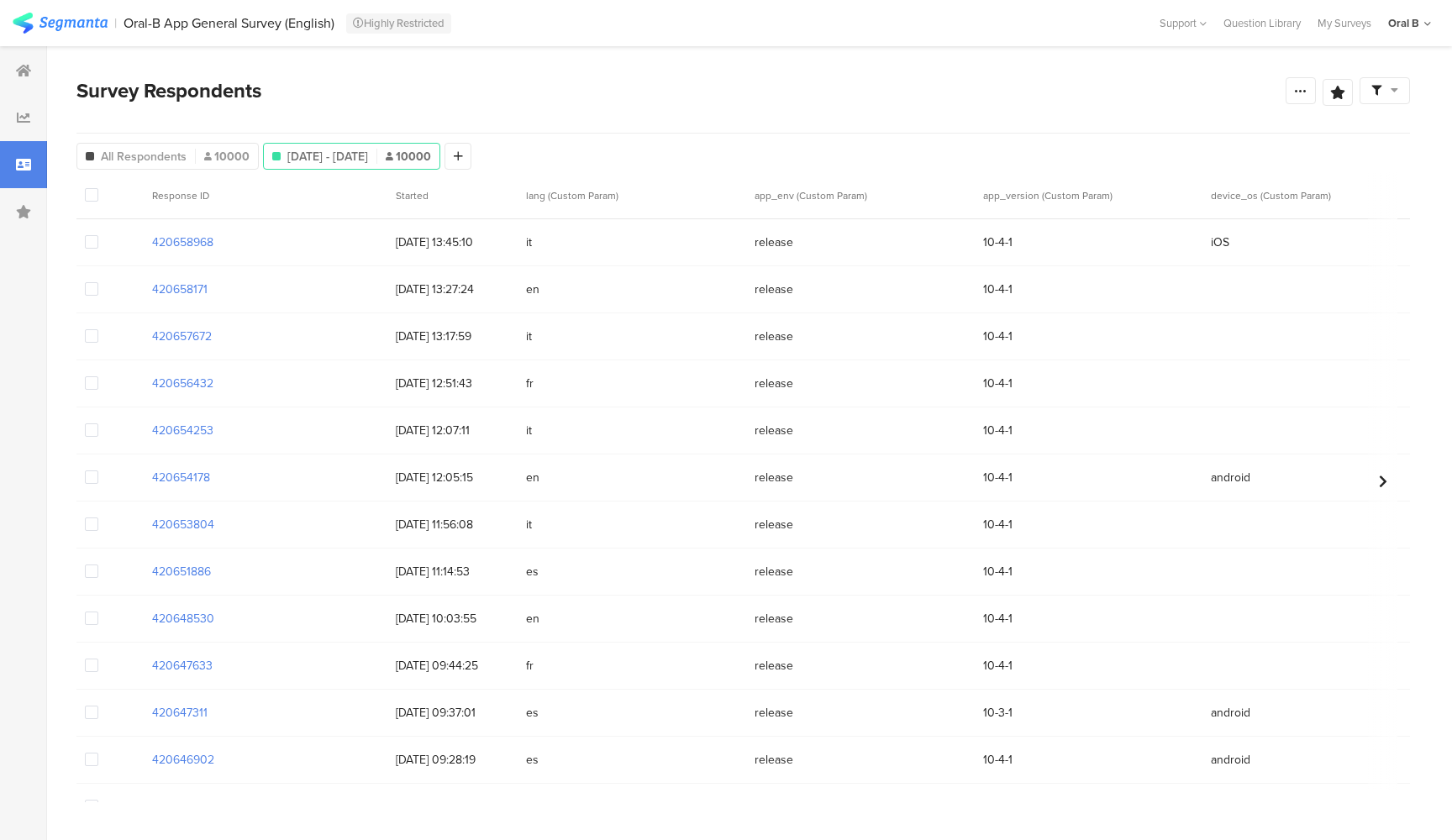
click at [368, 149] on span "Apr 01, 2025 - Sep 02, 2025" at bounding box center [328, 156] width 81 height 18
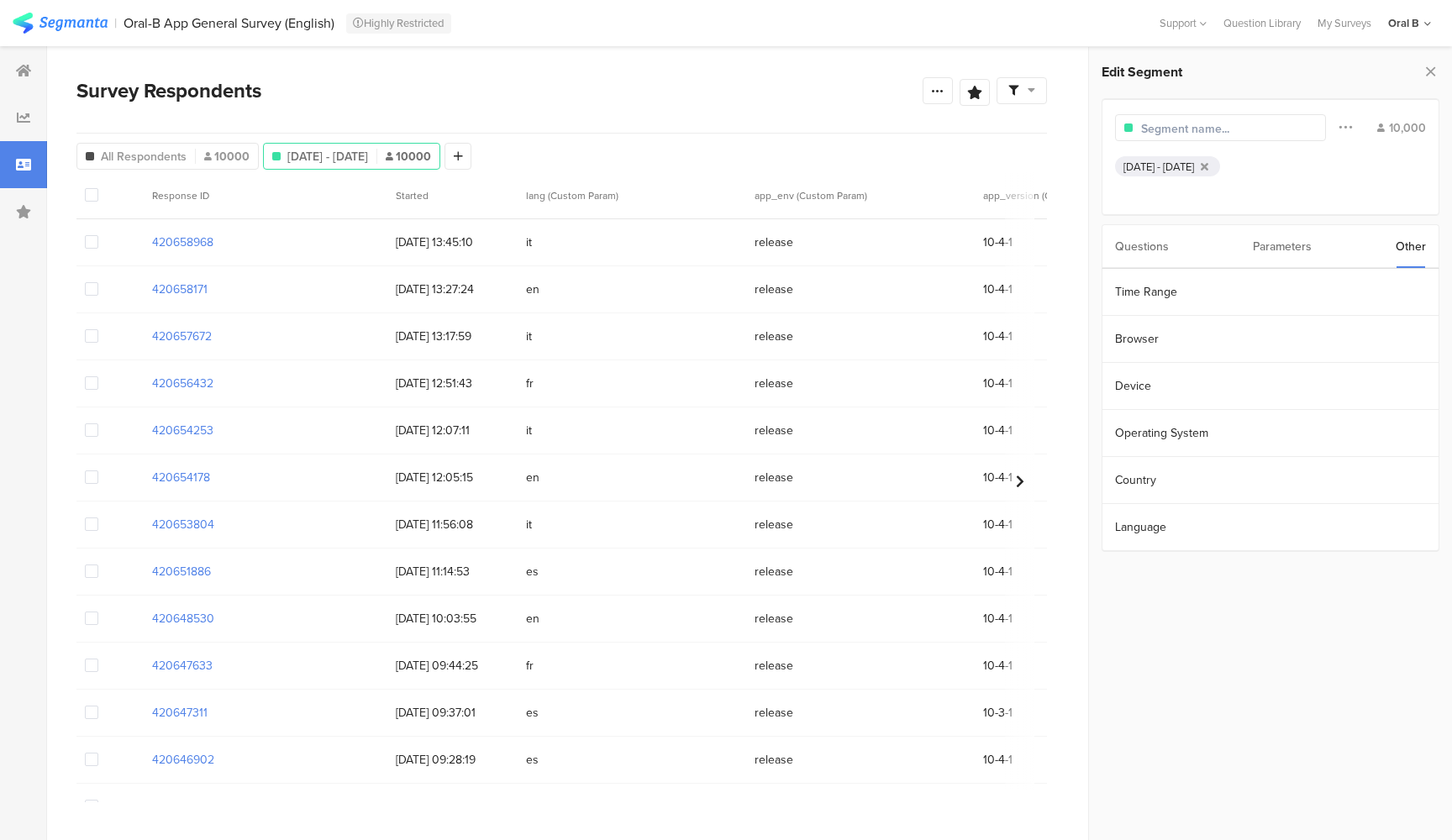
click at [368, 151] on span "Apr 01, 2025 - Sep 02, 2025" at bounding box center [328, 156] width 81 height 18
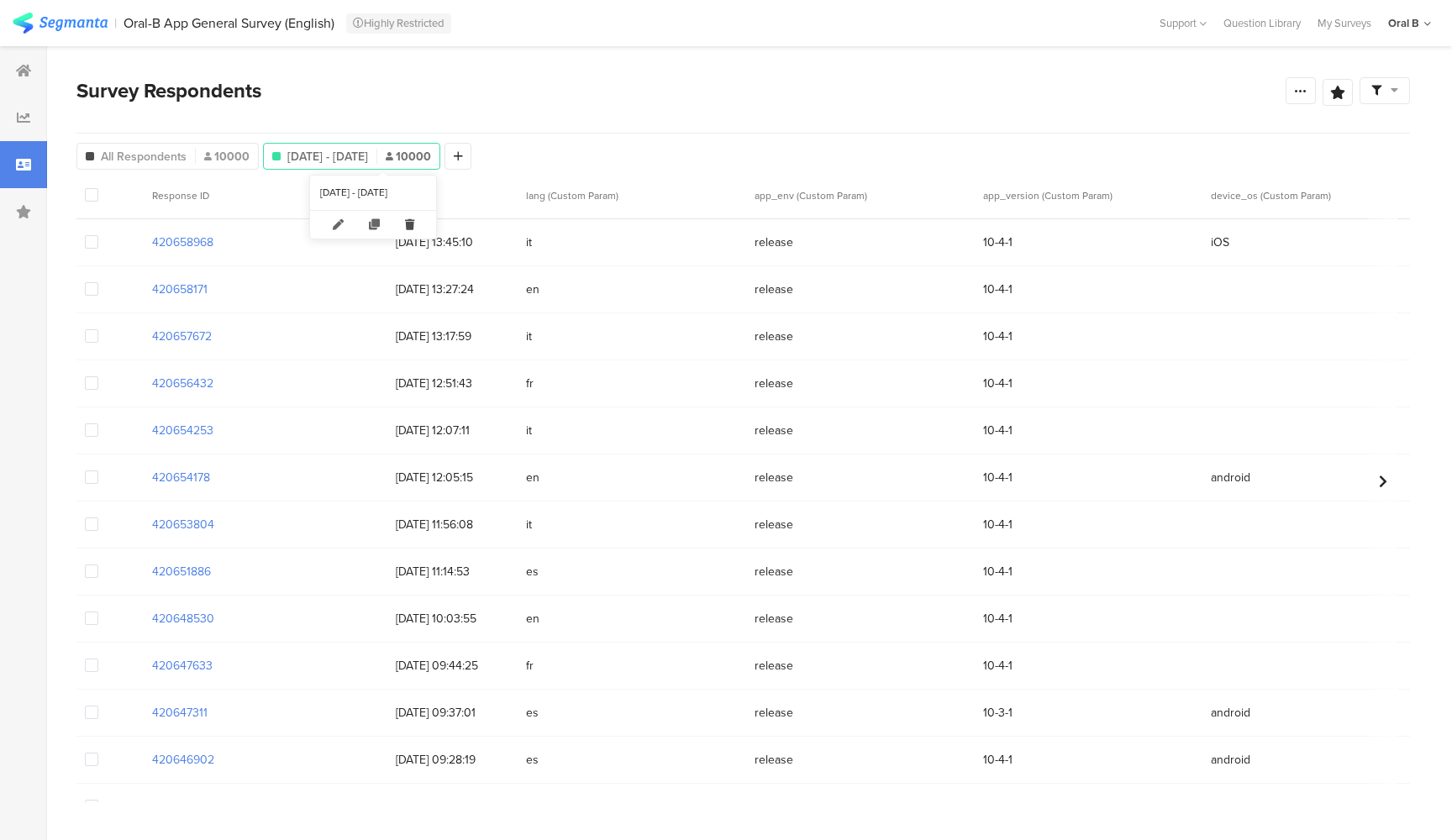
click at [414, 227] on icon at bounding box center [409, 225] width 35 height 28
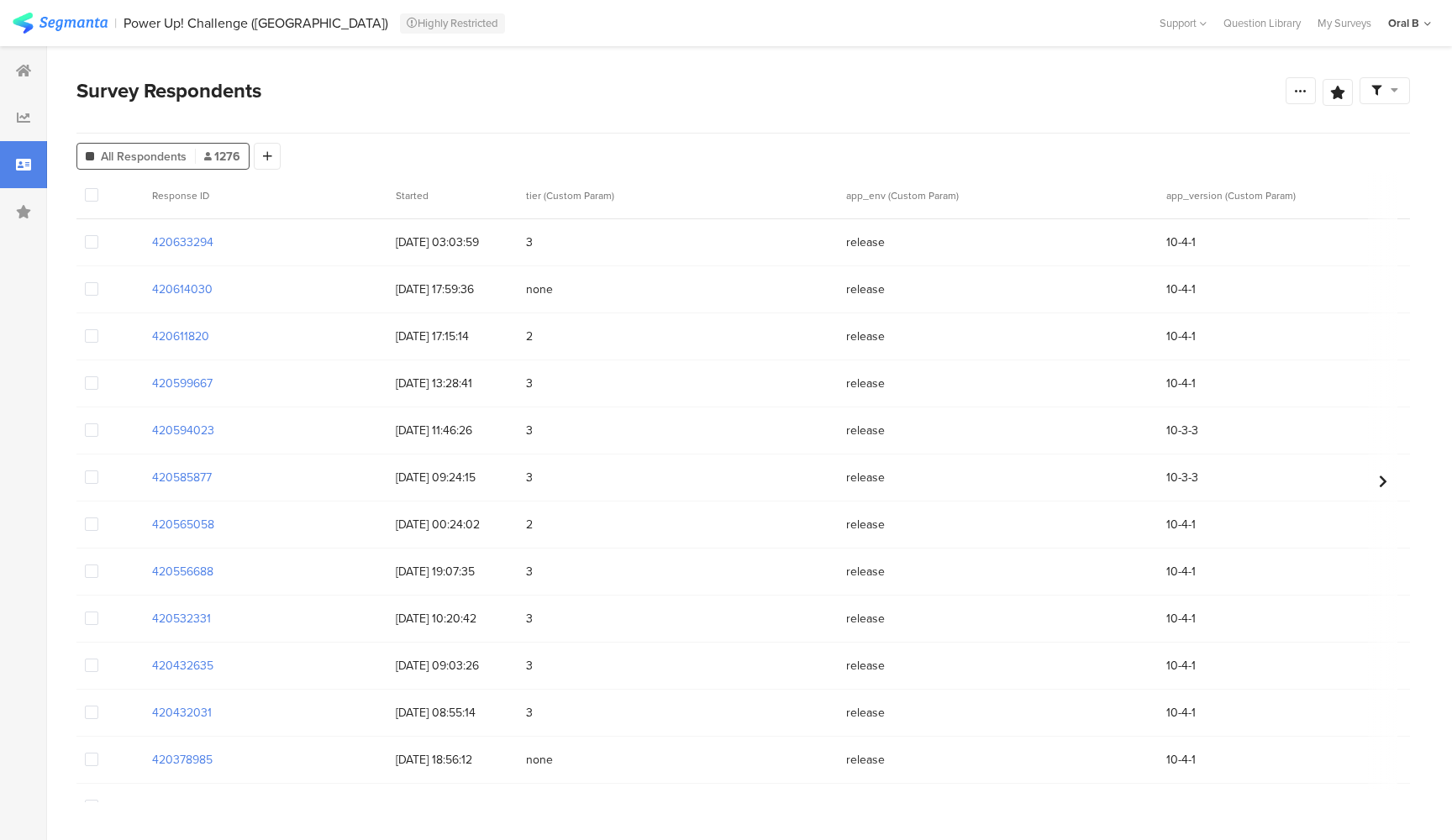
click at [175, 146] on div "All Respondents 1276" at bounding box center [163, 156] width 173 height 27
click at [274, 145] on div at bounding box center [268, 156] width 27 height 27
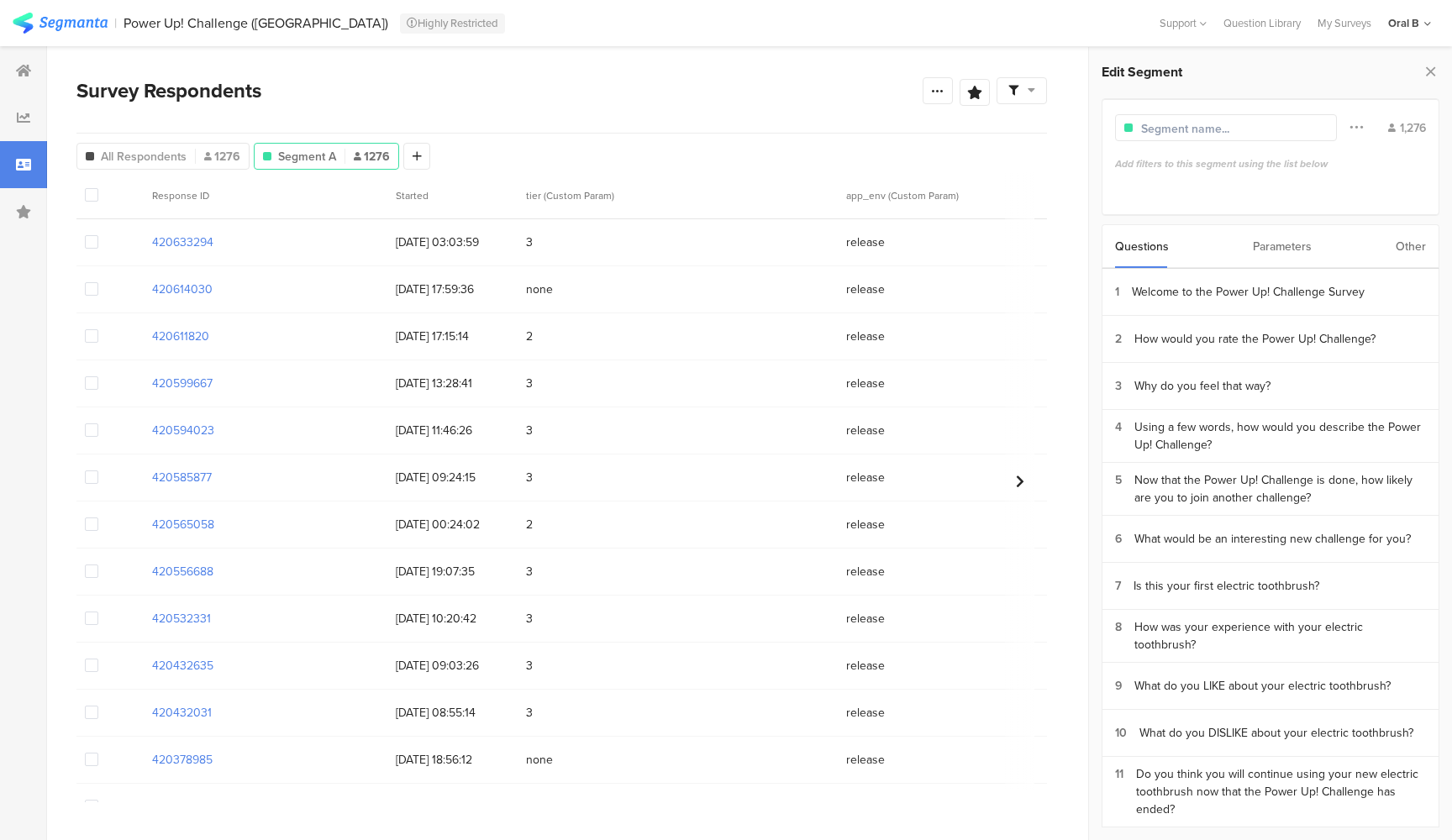
click at [1419, 246] on div "Other" at bounding box center [1411, 247] width 30 height 43
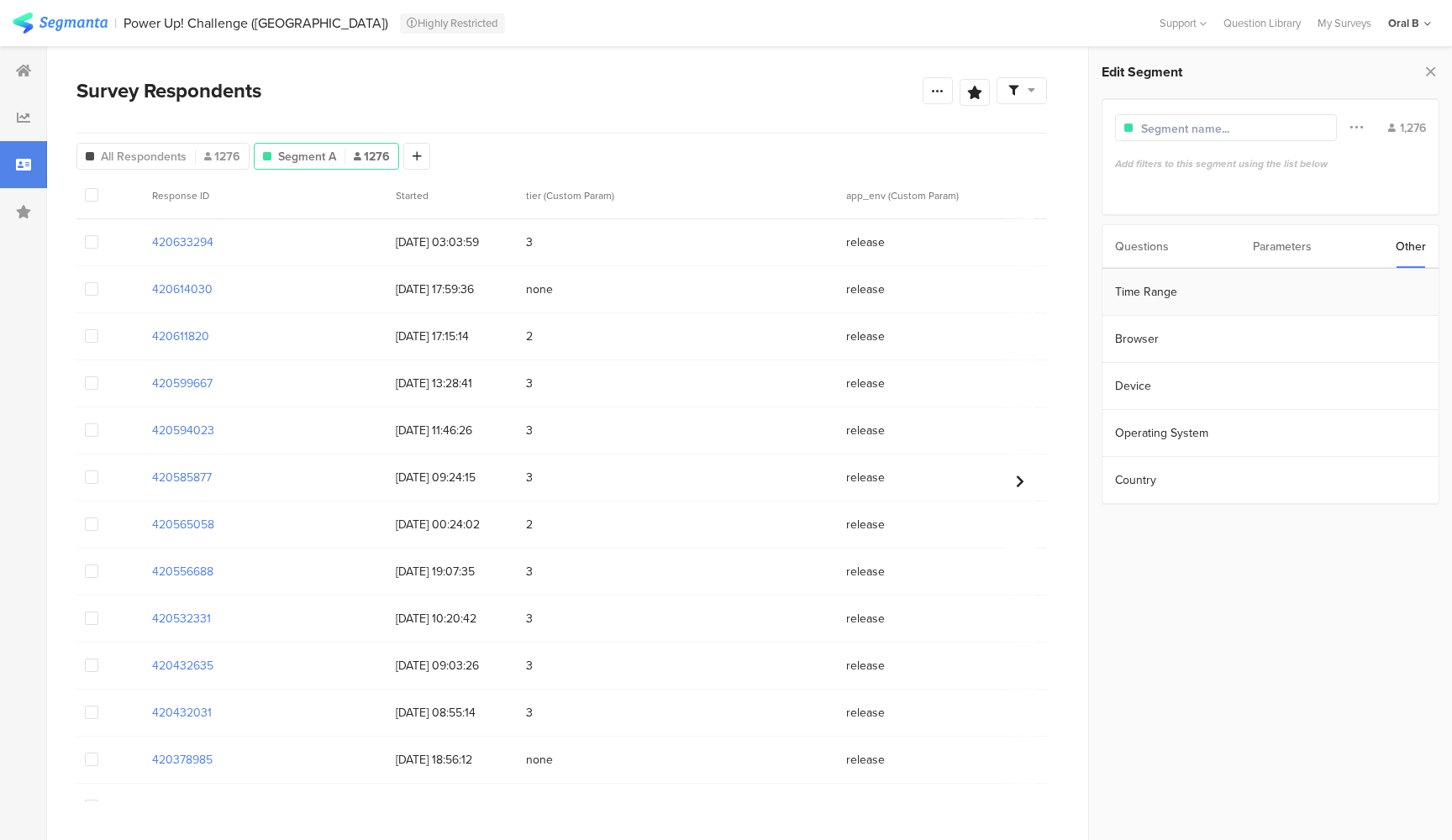
click at [1174, 302] on section "Time Range" at bounding box center [1270, 293] width 336 height 47
click at [1280, 290] on icon at bounding box center [1275, 290] width 21 height 27
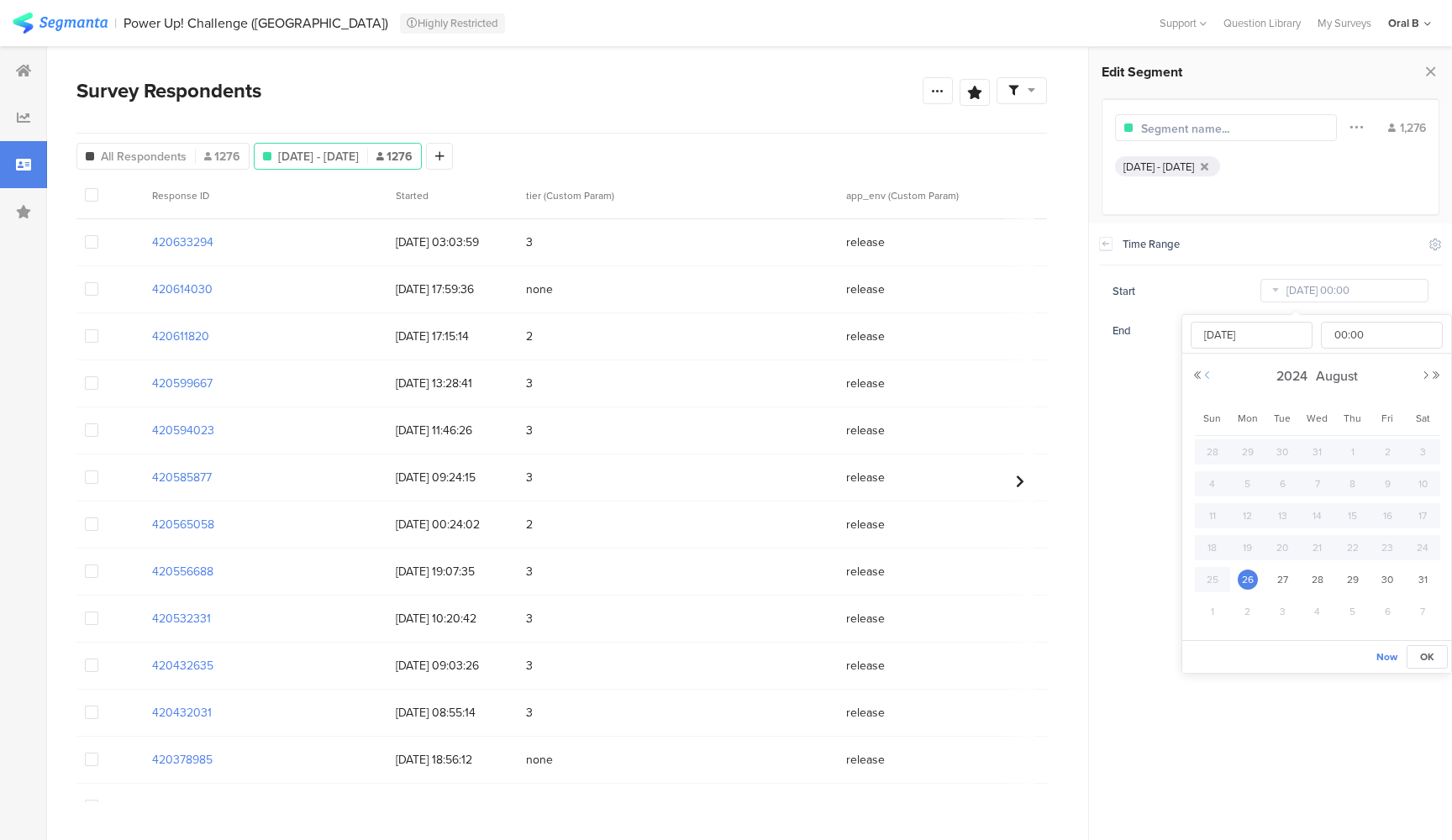
click at [1210, 377] on button "Previous Month" at bounding box center [1207, 376] width 10 height 10
click at [1425, 376] on button "Next Month" at bounding box center [1426, 376] width 10 height 10
click at [1426, 377] on button "Next Month" at bounding box center [1426, 376] width 10 height 10
click at [1433, 660] on span "OK" at bounding box center [1427, 657] width 14 height 15
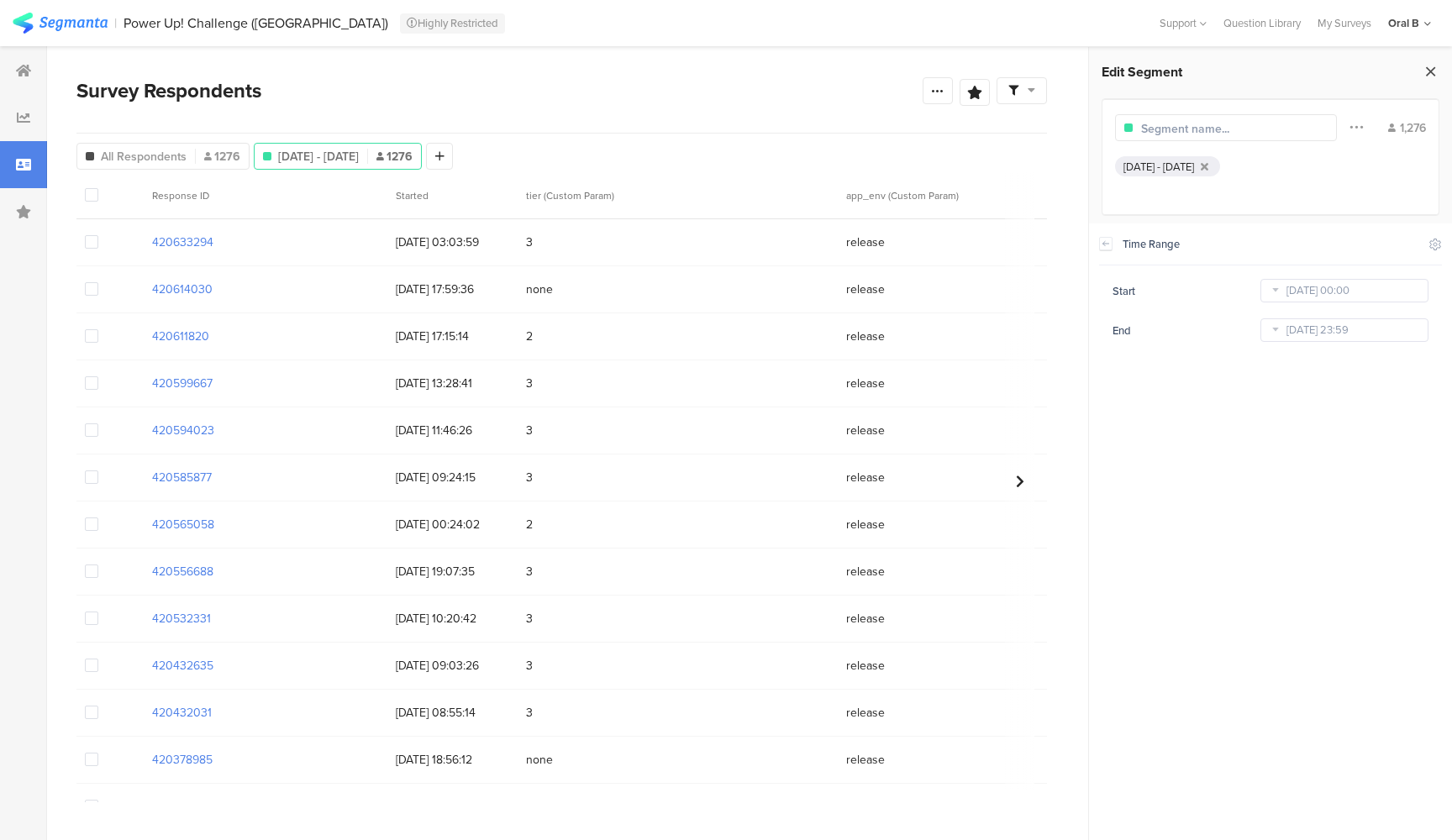
click at [1428, 72] on icon at bounding box center [1430, 72] width 18 height 24
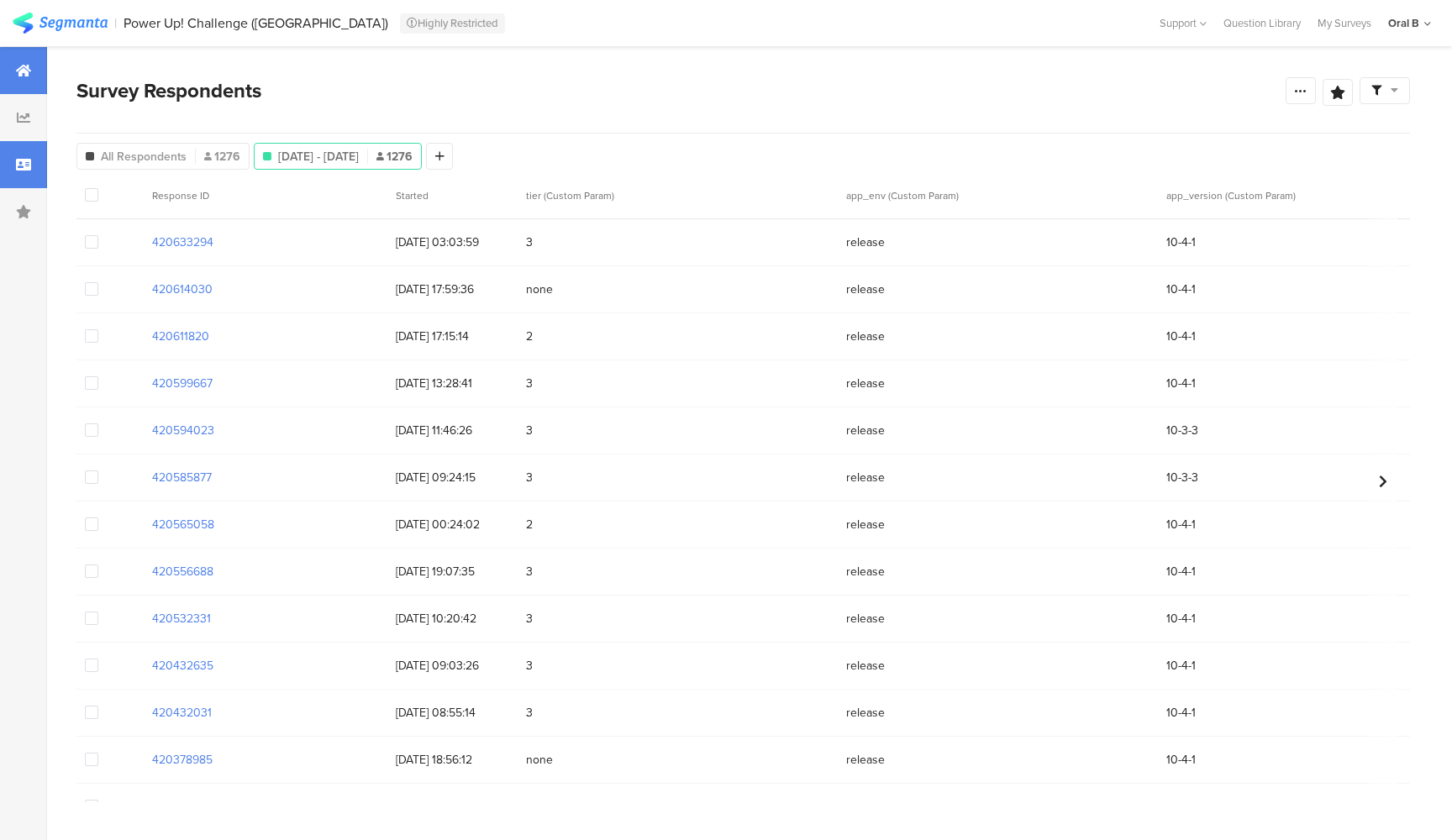
click at [29, 71] on icon at bounding box center [24, 71] width 15 height 14
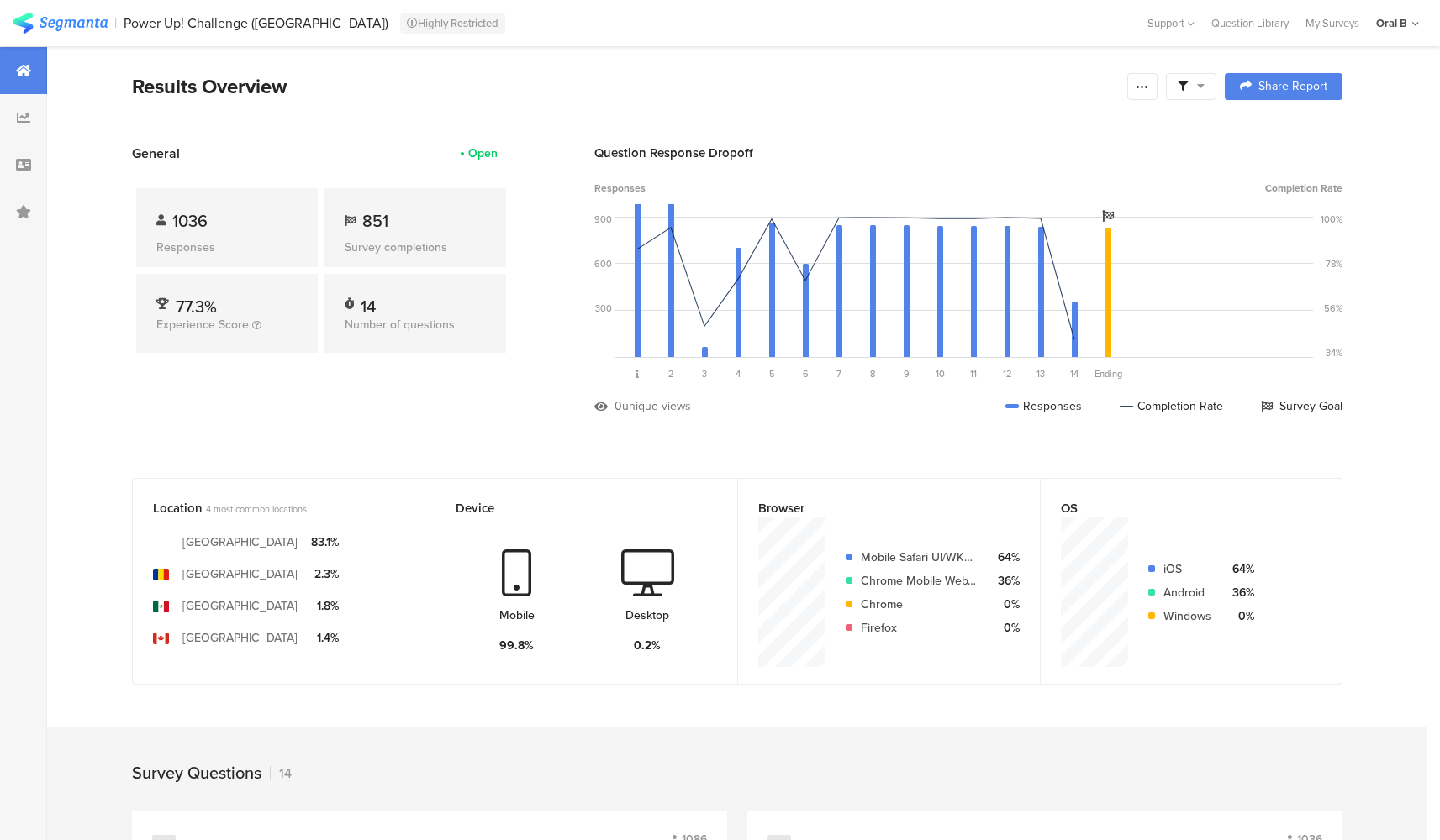
drag, startPoint x: 507, startPoint y: 300, endPoint x: 486, endPoint y: 330, distance: 36.6
click at [520, 329] on section "General Open 1036 Responses 851 Survey completions 77.3% Experience Score 14 Nu…" at bounding box center [737, 291] width 1345 height 296
drag, startPoint x: 392, startPoint y: 214, endPoint x: 389, endPoint y: 206, distance: 8.5
click at [389, 214] on span "851" at bounding box center [375, 221] width 26 height 25
